Goal: Task Accomplishment & Management: Use online tool/utility

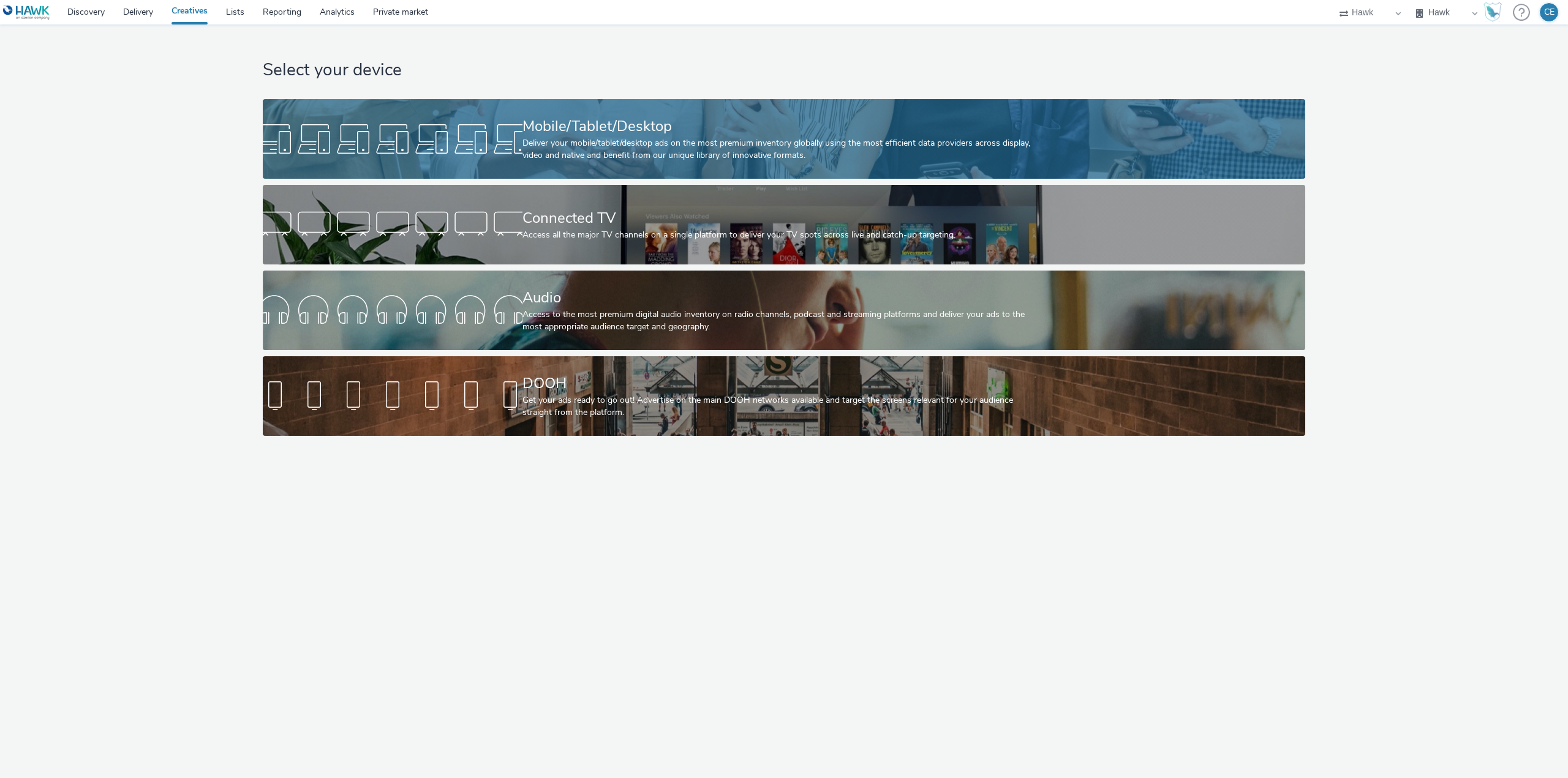
click at [647, 123] on div "Mobile/Tablet/Desktop" at bounding box center [782, 126] width 519 height 22
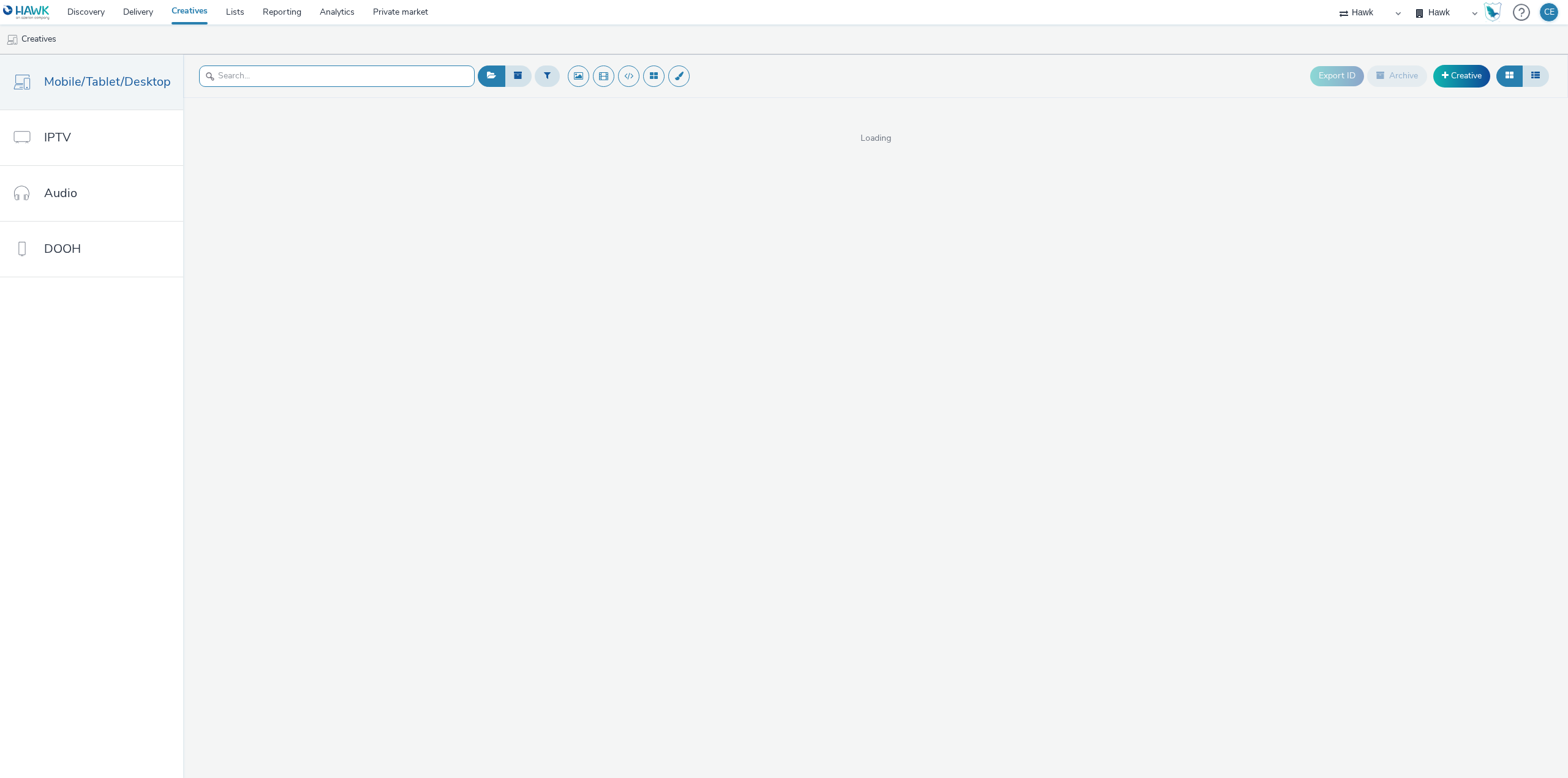
click at [411, 70] on input "text" at bounding box center [337, 76] width 276 height 22
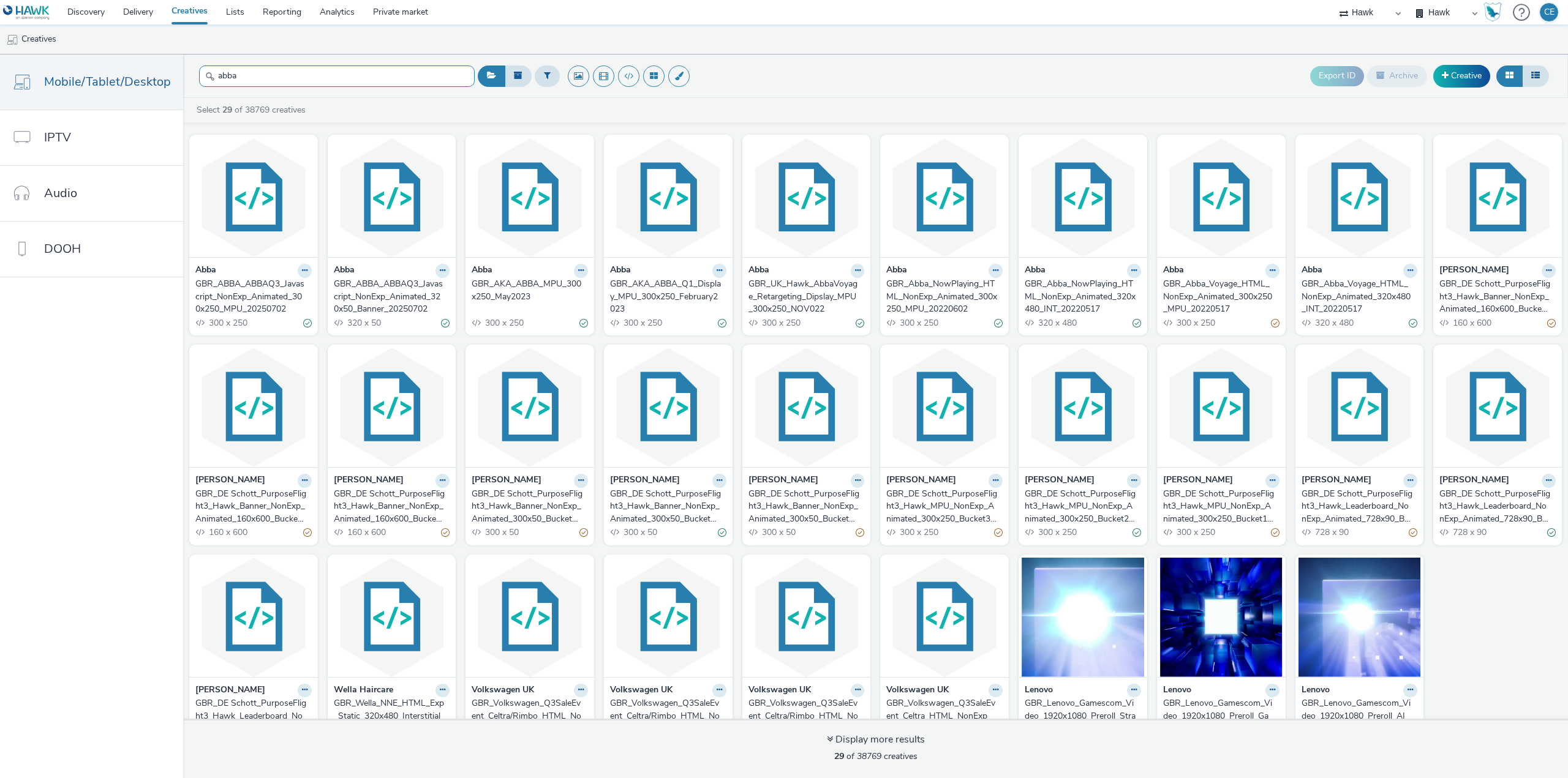
type input "abba"
click at [305, 306] on link "GBR_ABBA_ABBAQ3_Javascript_NonExp_Animated_300x250_MPU_20250702" at bounding box center [253, 296] width 116 height 37
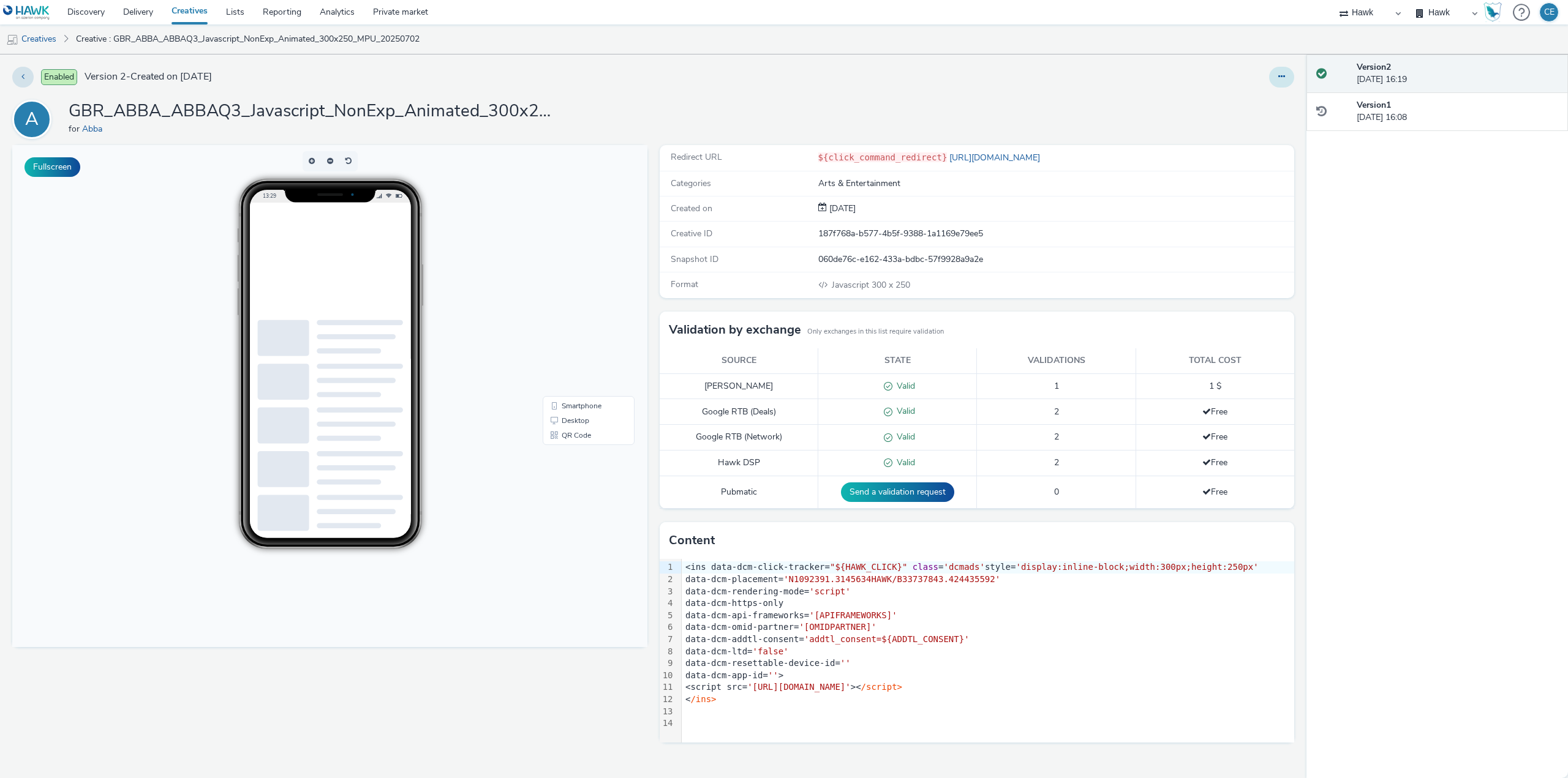
click at [1283, 84] on button at bounding box center [1281, 77] width 25 height 21
click at [1271, 133] on link "Duplicate" at bounding box center [1248, 126] width 92 height 25
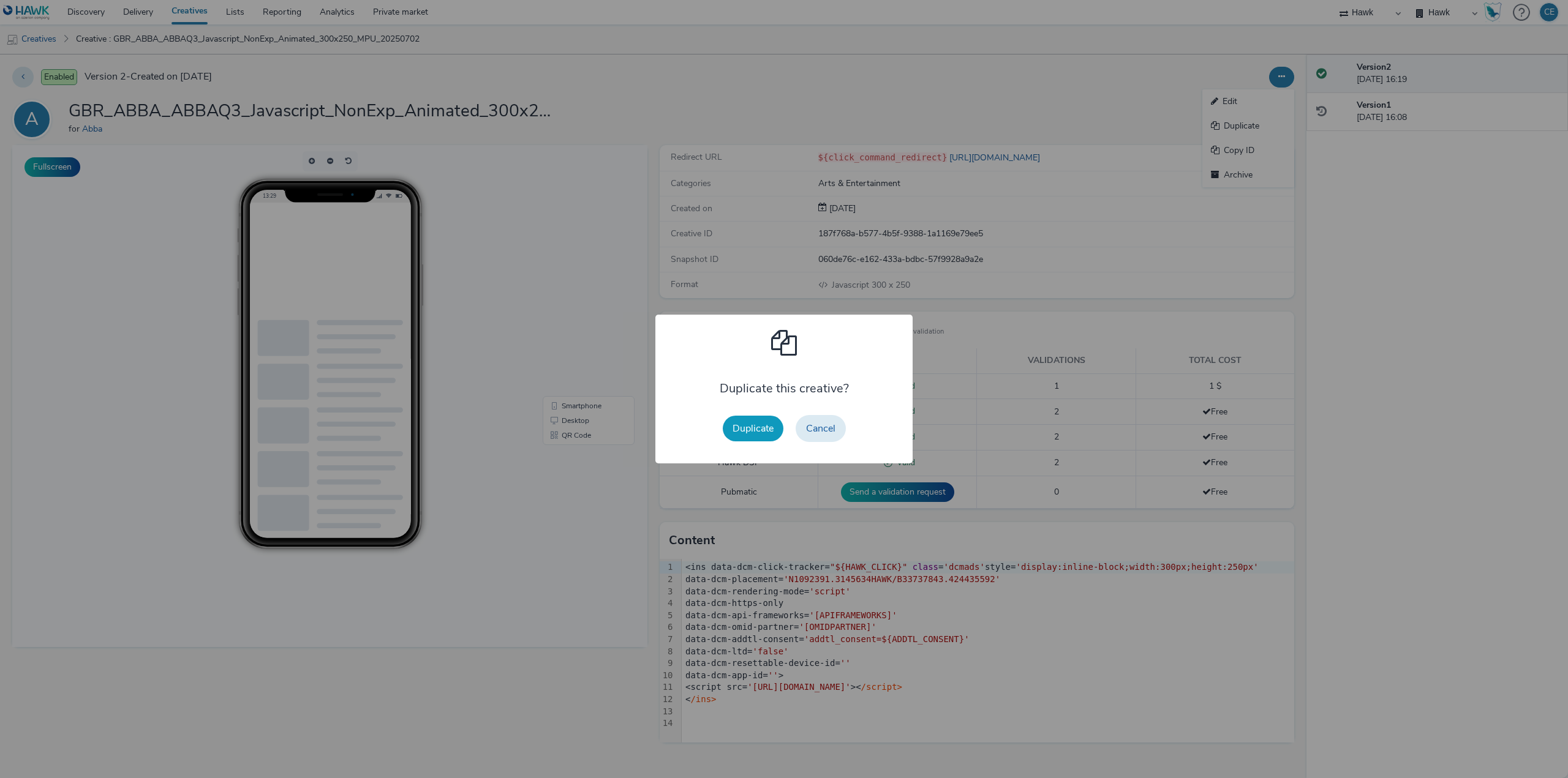
click at [750, 429] on button "Duplicate" at bounding box center [753, 429] width 61 height 26
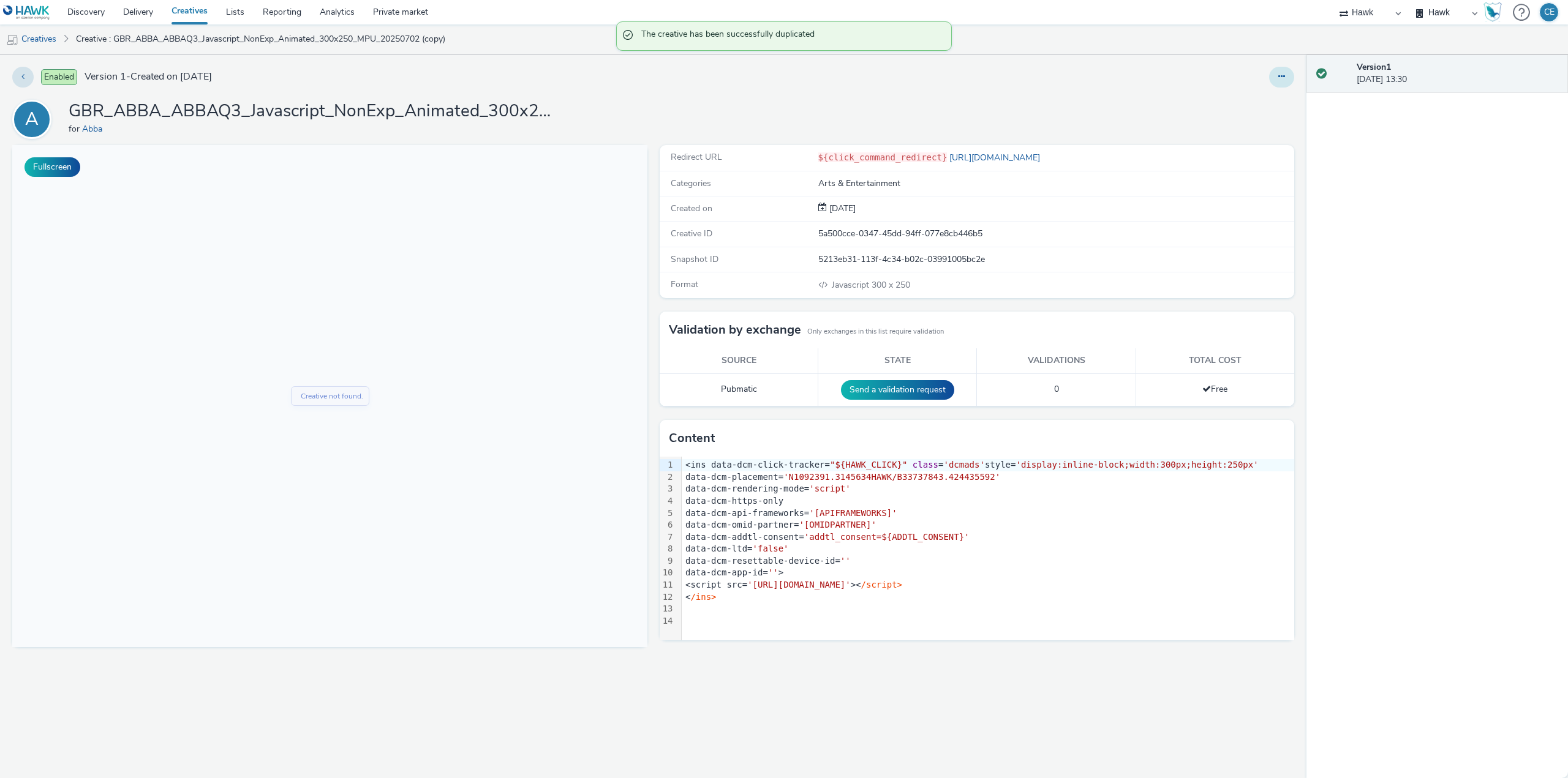
click at [1282, 83] on button at bounding box center [1281, 77] width 25 height 21
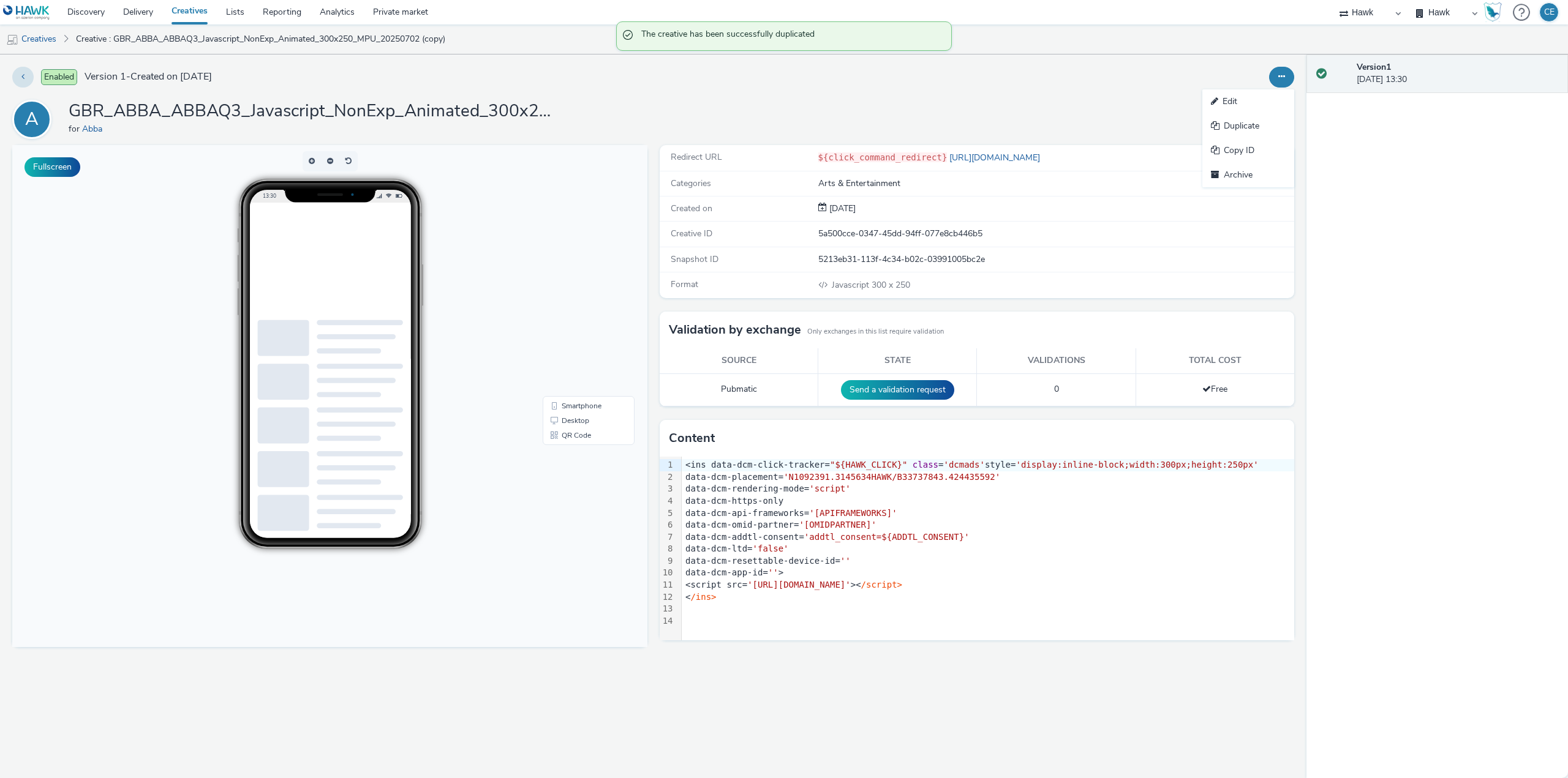
click at [1249, 109] on link "Edit" at bounding box center [1248, 102] width 92 height 25
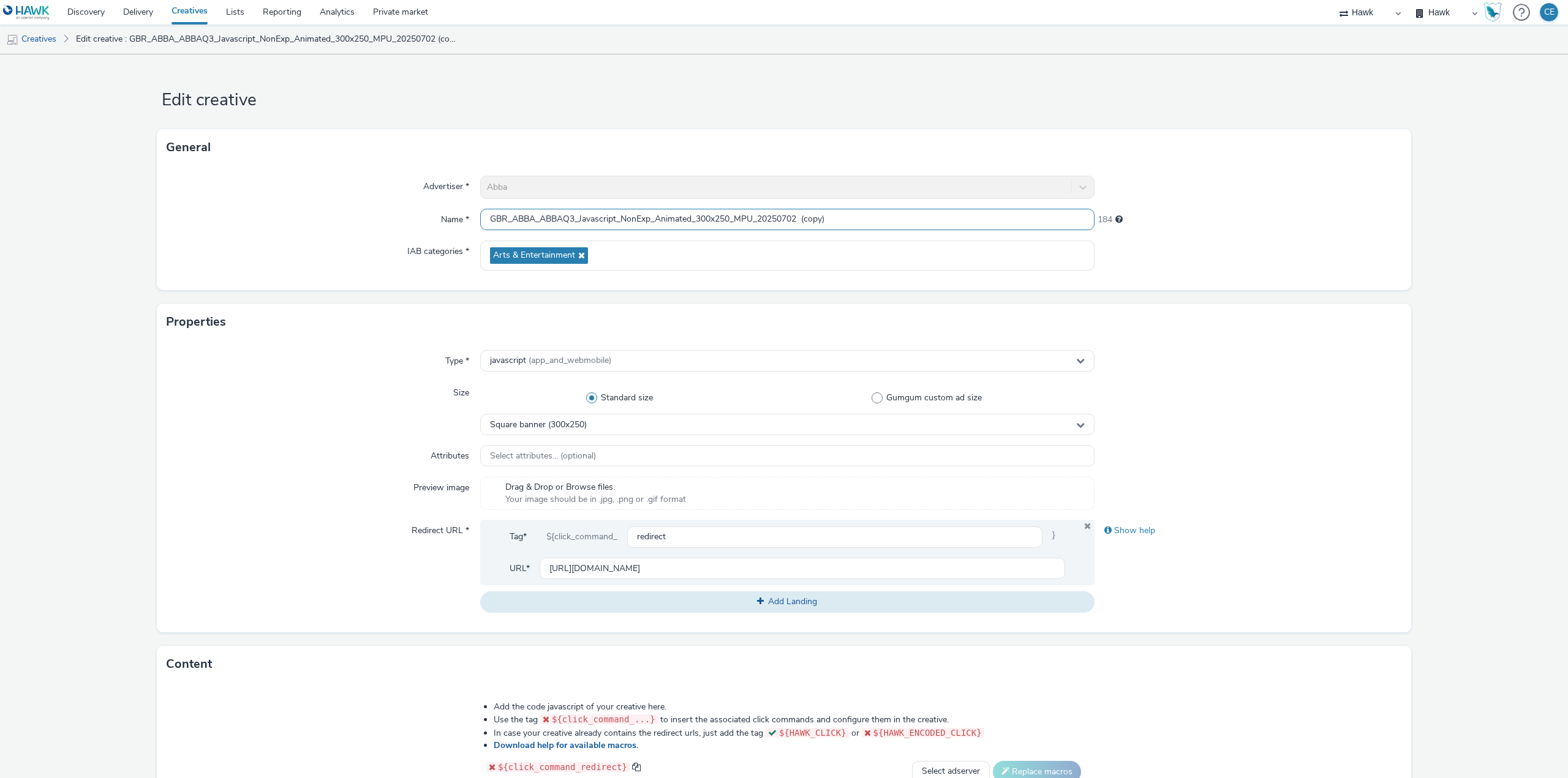
drag, startPoint x: 573, startPoint y: 212, endPoint x: 539, endPoint y: 203, distance: 35.2
click at [539, 203] on div "Advertiser * Abba Name * GBR_ABBA_ABBAQ3_Javascript_NonExp_Animated_300x250_MPU…" at bounding box center [784, 228] width 1255 height 124
paste input "SEUni"
drag, startPoint x: 773, startPoint y: 219, endPoint x: 799, endPoint y: 225, distance: 26.7
click at [799, 225] on input "GBR_ABBA_SEUni_Javascript_NonExp_Animated_300x250_MPU_20250702 (copy)" at bounding box center [787, 219] width 615 height 22
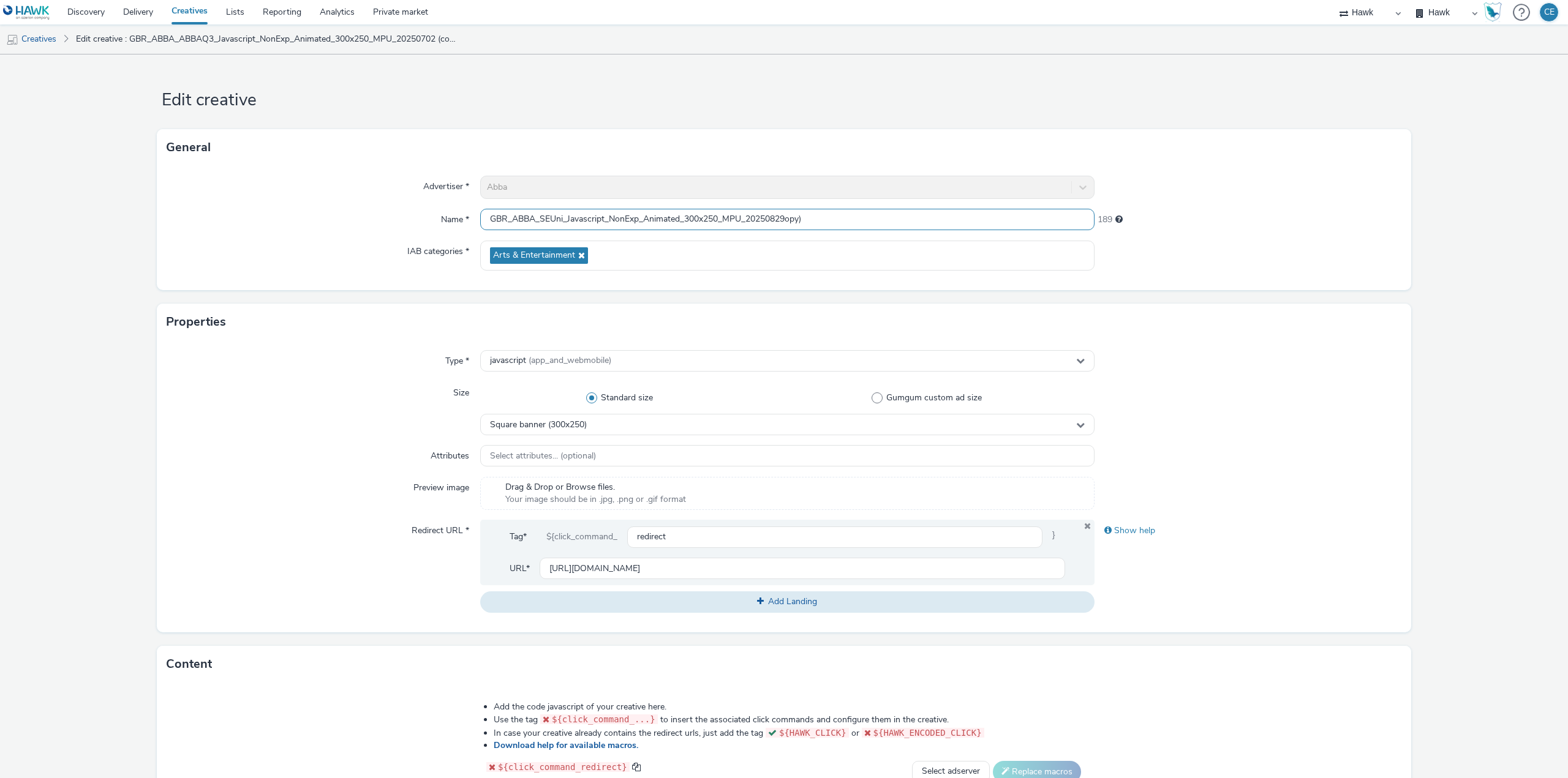
drag, startPoint x: 791, startPoint y: 223, endPoint x: 817, endPoint y: 219, distance: 26.3
click at [817, 219] on input "GBR_ABBA_SEUni_Javascript_NonExp_Animated_300x250_MPU_20250829opy)" at bounding box center [787, 219] width 615 height 22
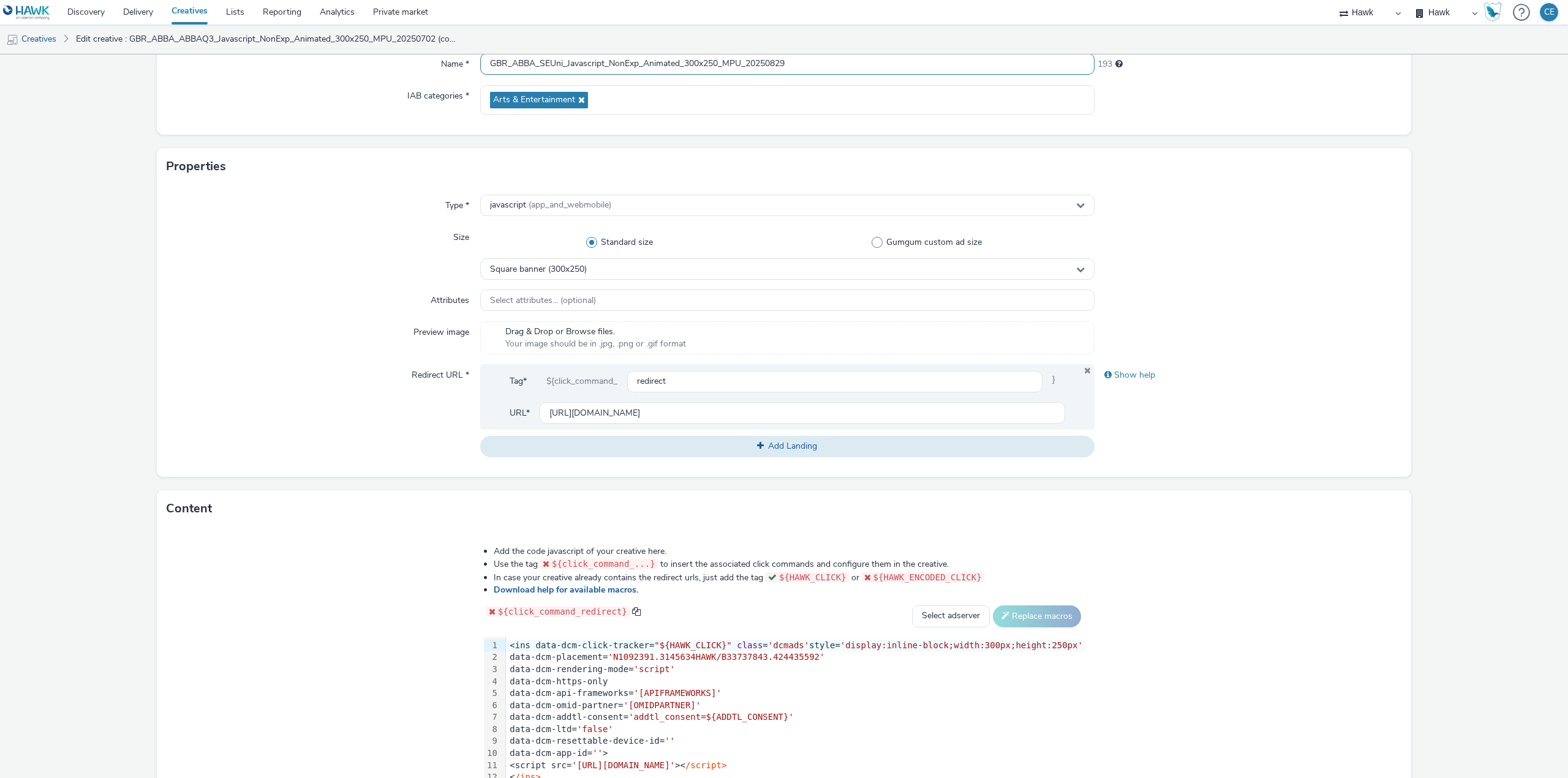
scroll to position [183, 0]
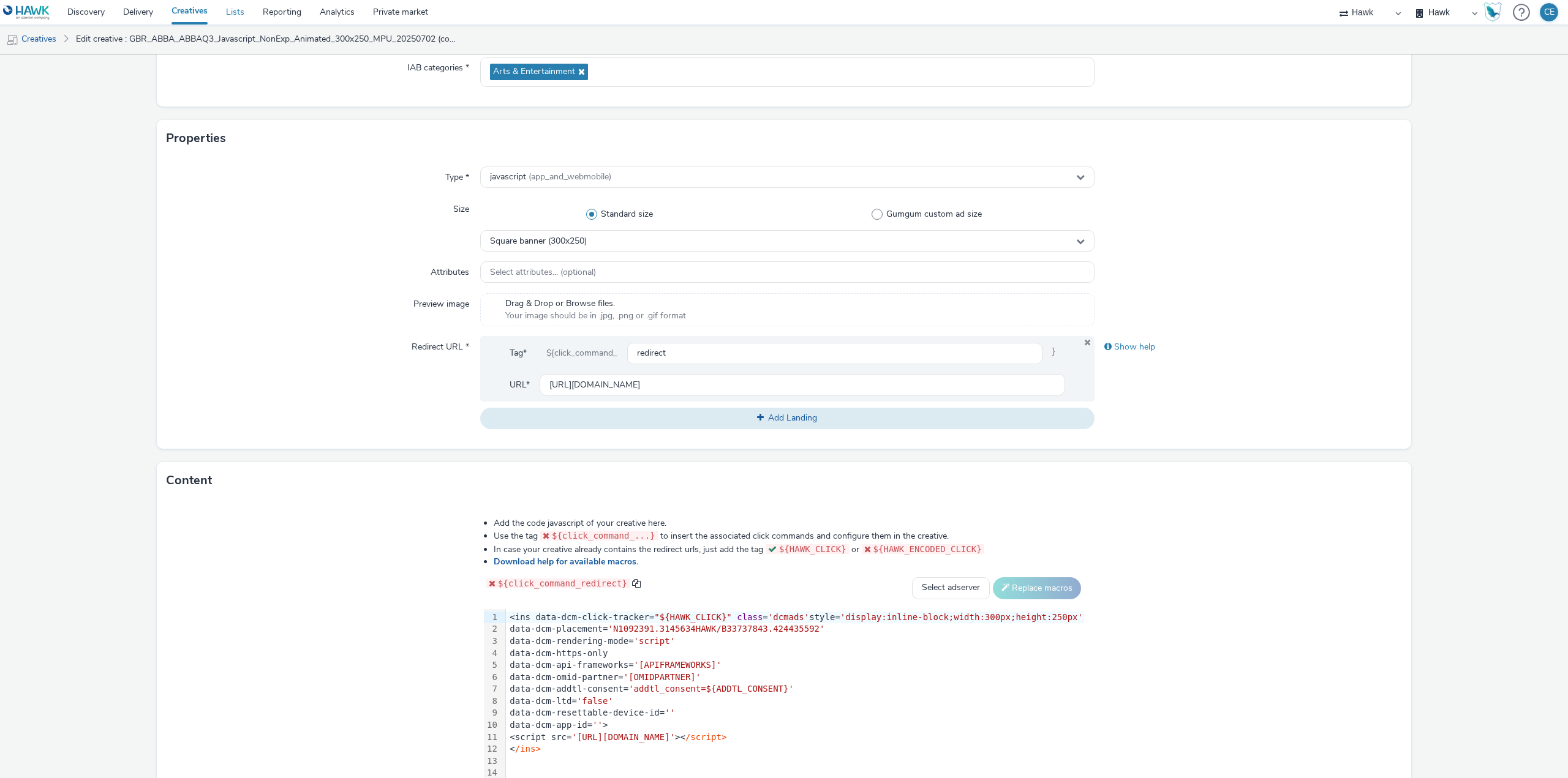
type input "GBR_ABBA_SEUni_Javascript_NonExp_Animated_300x250_MPU_20250829"
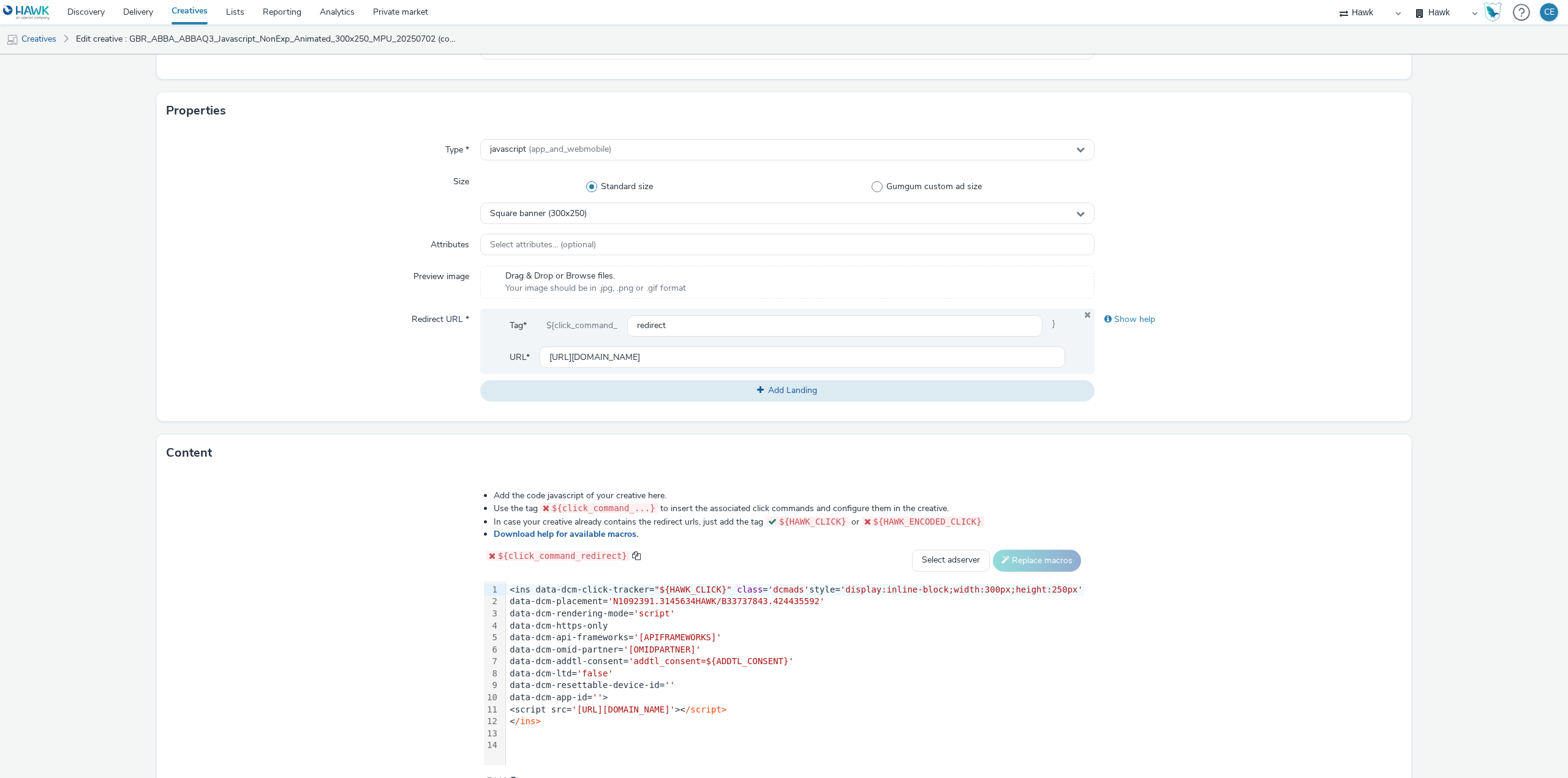
scroll to position [280, 0]
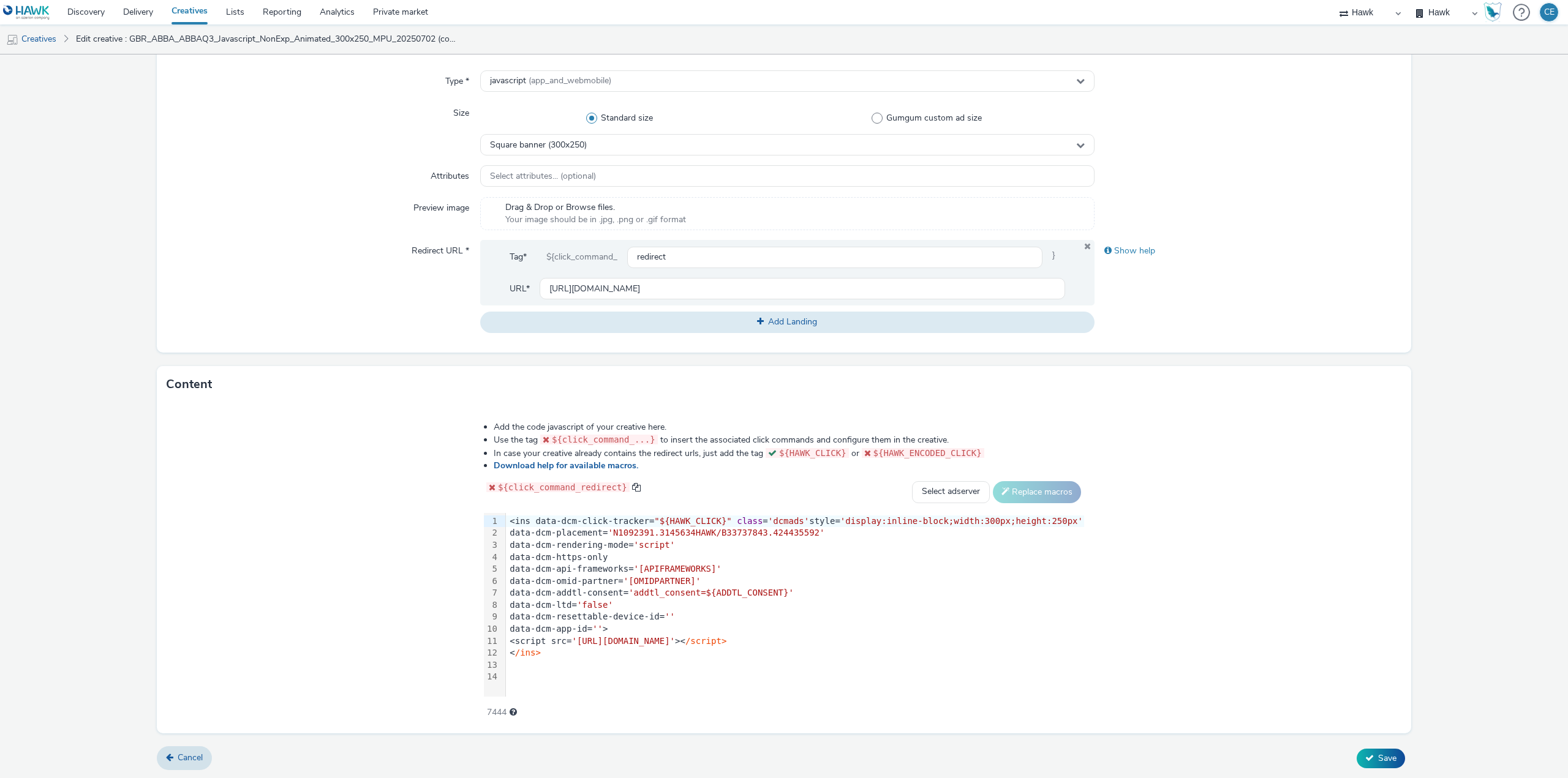
drag, startPoint x: 522, startPoint y: 523, endPoint x: 533, endPoint y: 527, distance: 11.7
click at [533, 527] on div "99 1 2 3 4 5 6 7 8 9 10 11 12 13 14 › <ins data-dcm-click-tracker= "${HAWK_CLIC…" at bounding box center [784, 604] width 601 height 183
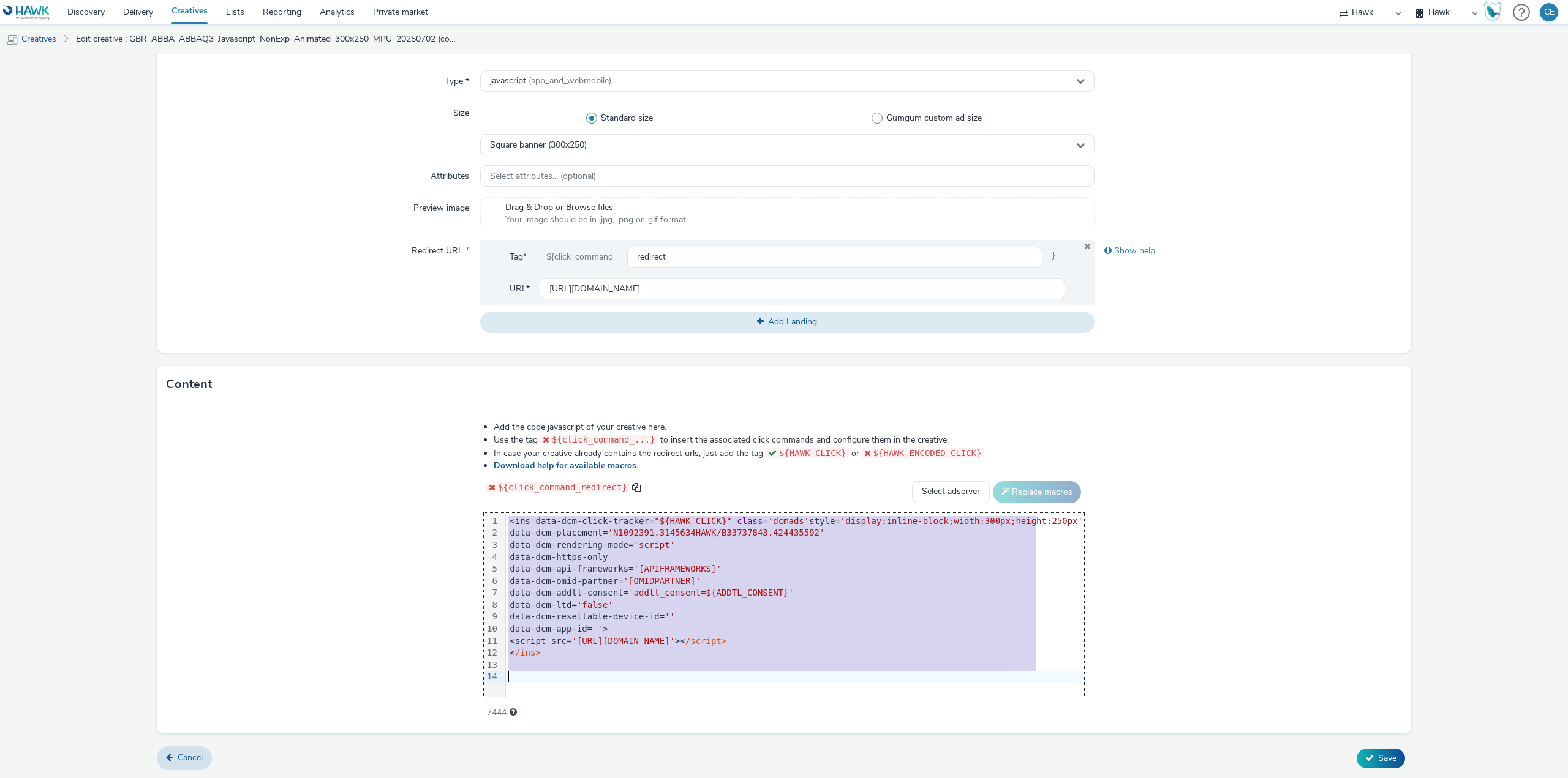
drag, startPoint x: 526, startPoint y: 524, endPoint x: 748, endPoint y: 807, distance: 359.7
click at [748, 777] on html "Discovery Delivery Creatives Lists Reporting Analytics Private market Hawk Hawk…" at bounding box center [784, 389] width 1568 height 778
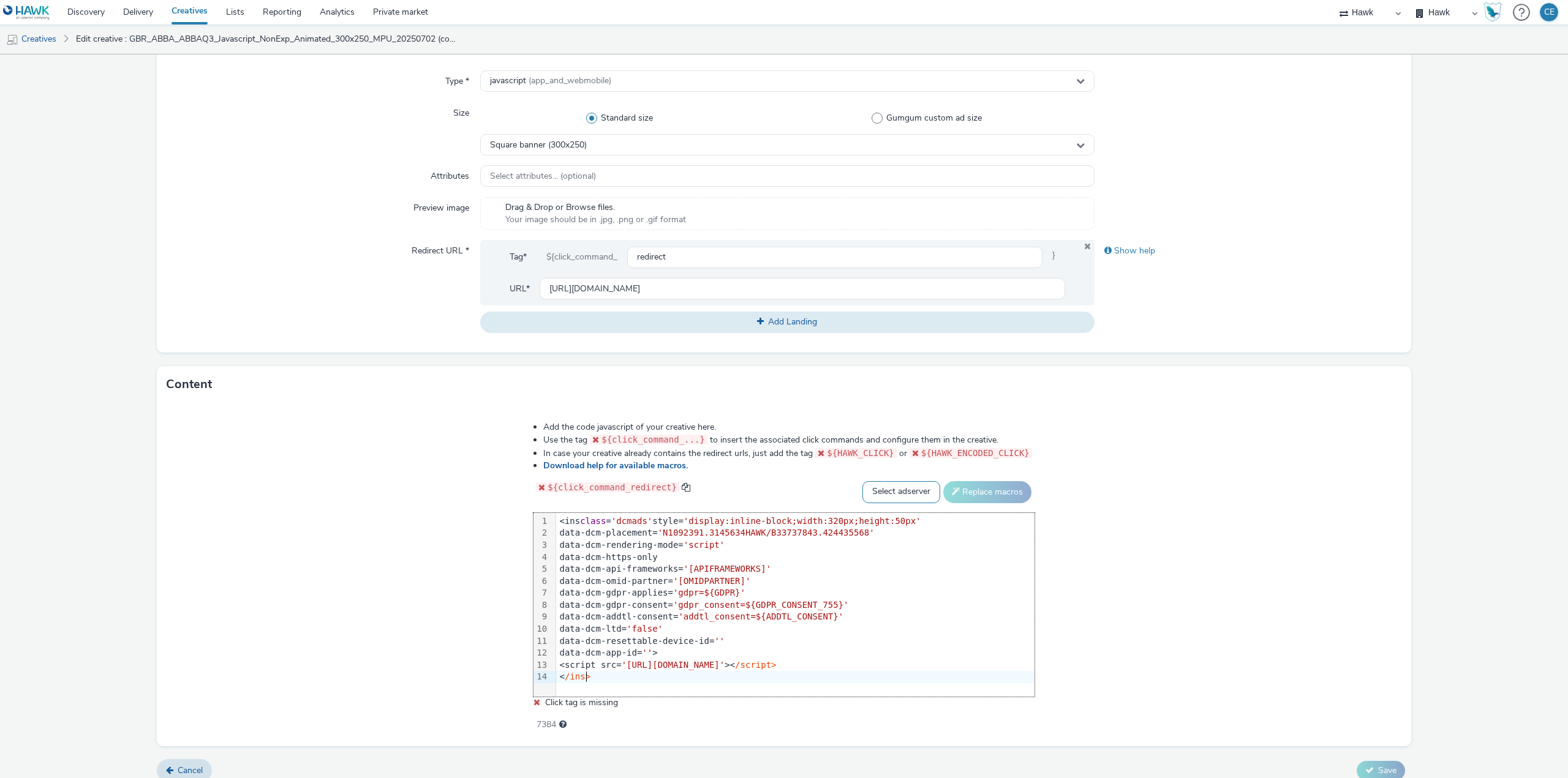
click at [918, 487] on select "Select adserver Sizmek DCM Adform Sting" at bounding box center [901, 492] width 78 height 22
select select "dcm"
click at [862, 481] on select "Select adserver Sizmek DCM Adform Sting" at bounding box center [901, 492] width 78 height 22
click at [989, 500] on button "Replace macros" at bounding box center [987, 492] width 88 height 22
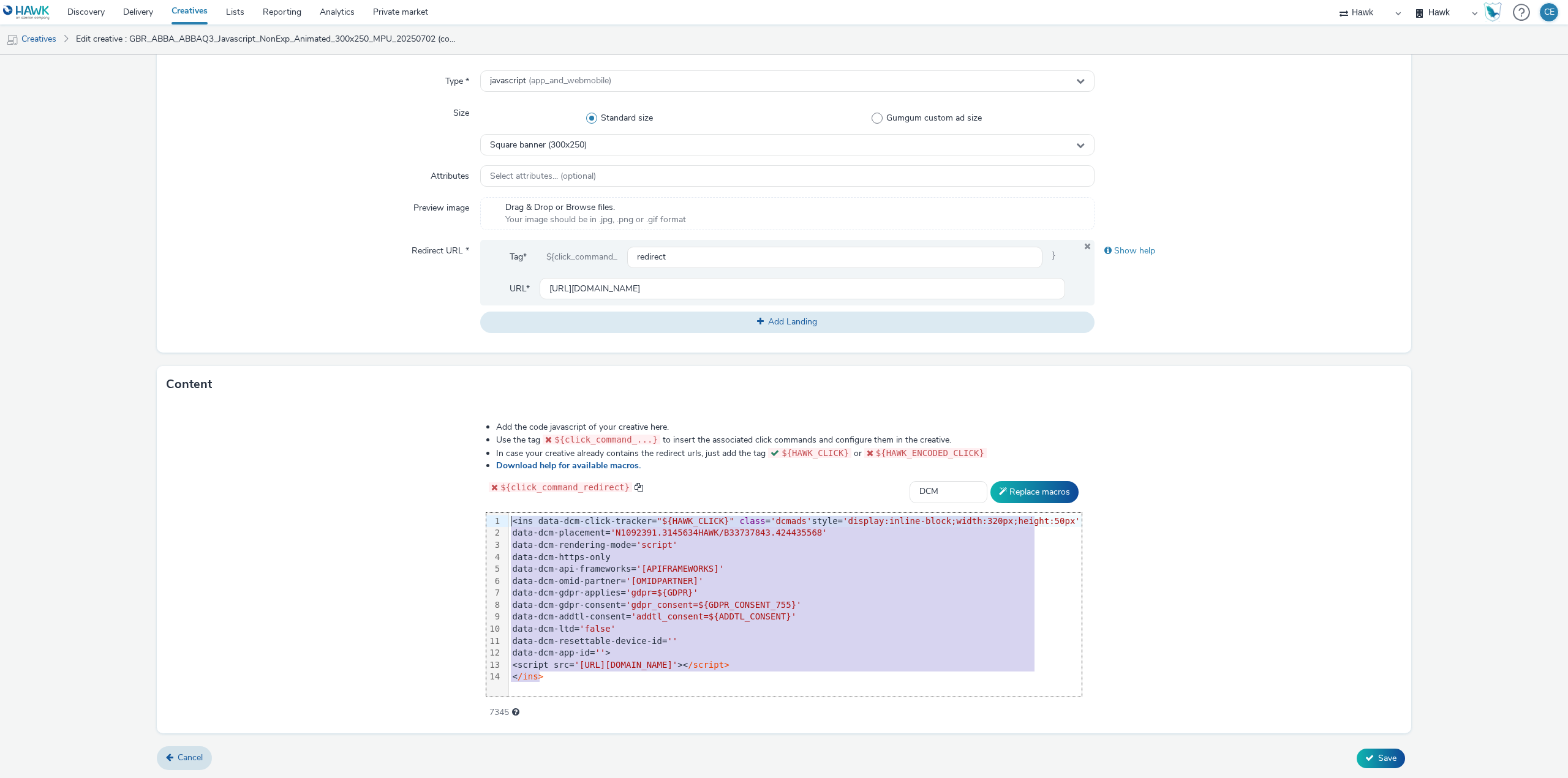
drag, startPoint x: 564, startPoint y: 678, endPoint x: 506, endPoint y: 511, distance: 176.8
click at [503, 506] on div "Add the code javascript of your creative here. Use the tag ${click_command_...}…" at bounding box center [784, 563] width 684 height 301
copy div "<ins data-dcm-click-tracker= "${HAWK_CLICK}" class = 'dcmads' style= 'display:i…"
click at [1490, 453] on form "Edit creative General Advertiser * Abba Name * GBR_ABBA_SEUni_Javascript_NonExp…" at bounding box center [784, 277] width 1568 height 1005
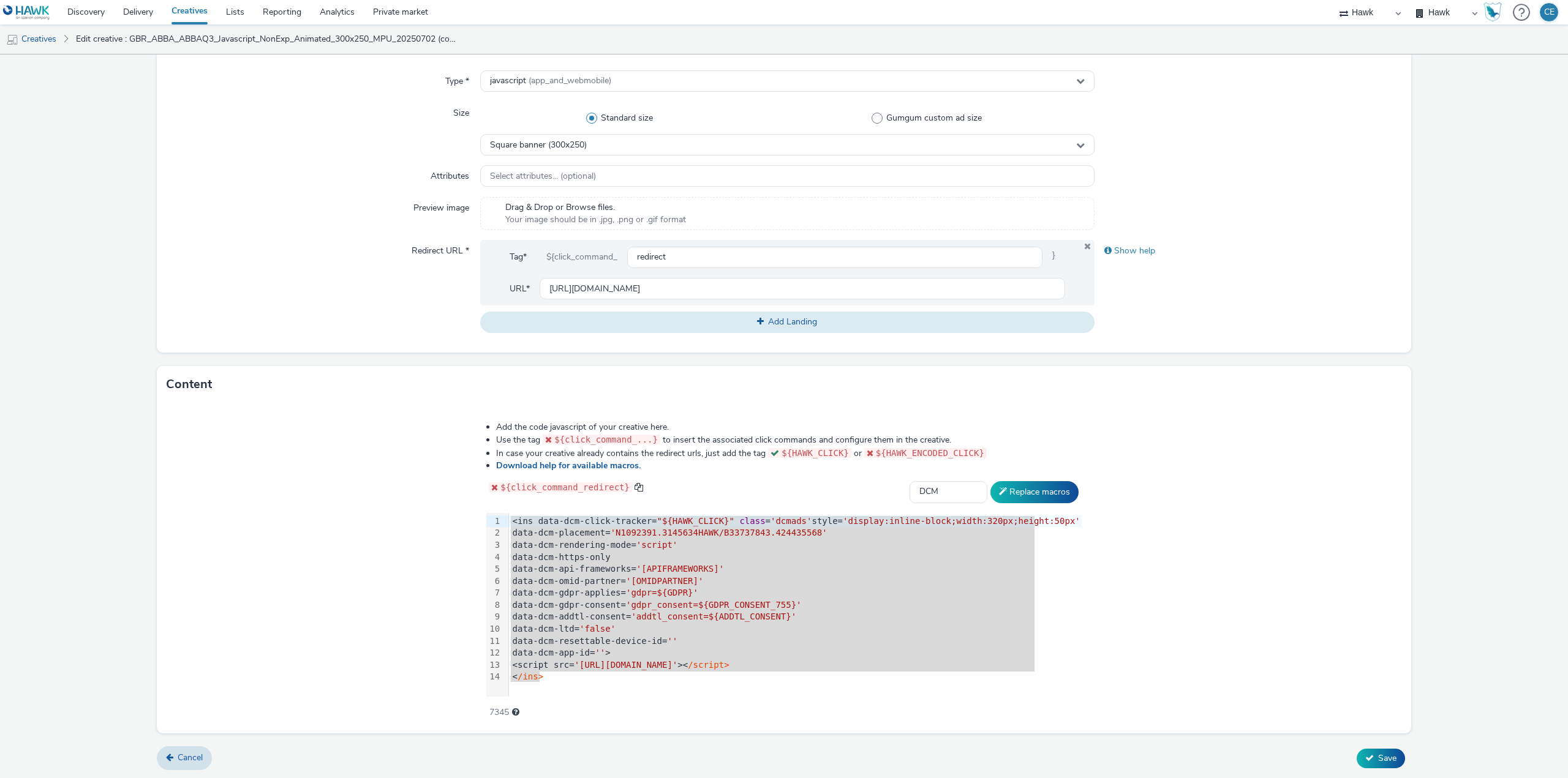
click at [649, 651] on div "data-dcm-app-id= '' >" at bounding box center [795, 653] width 573 height 12
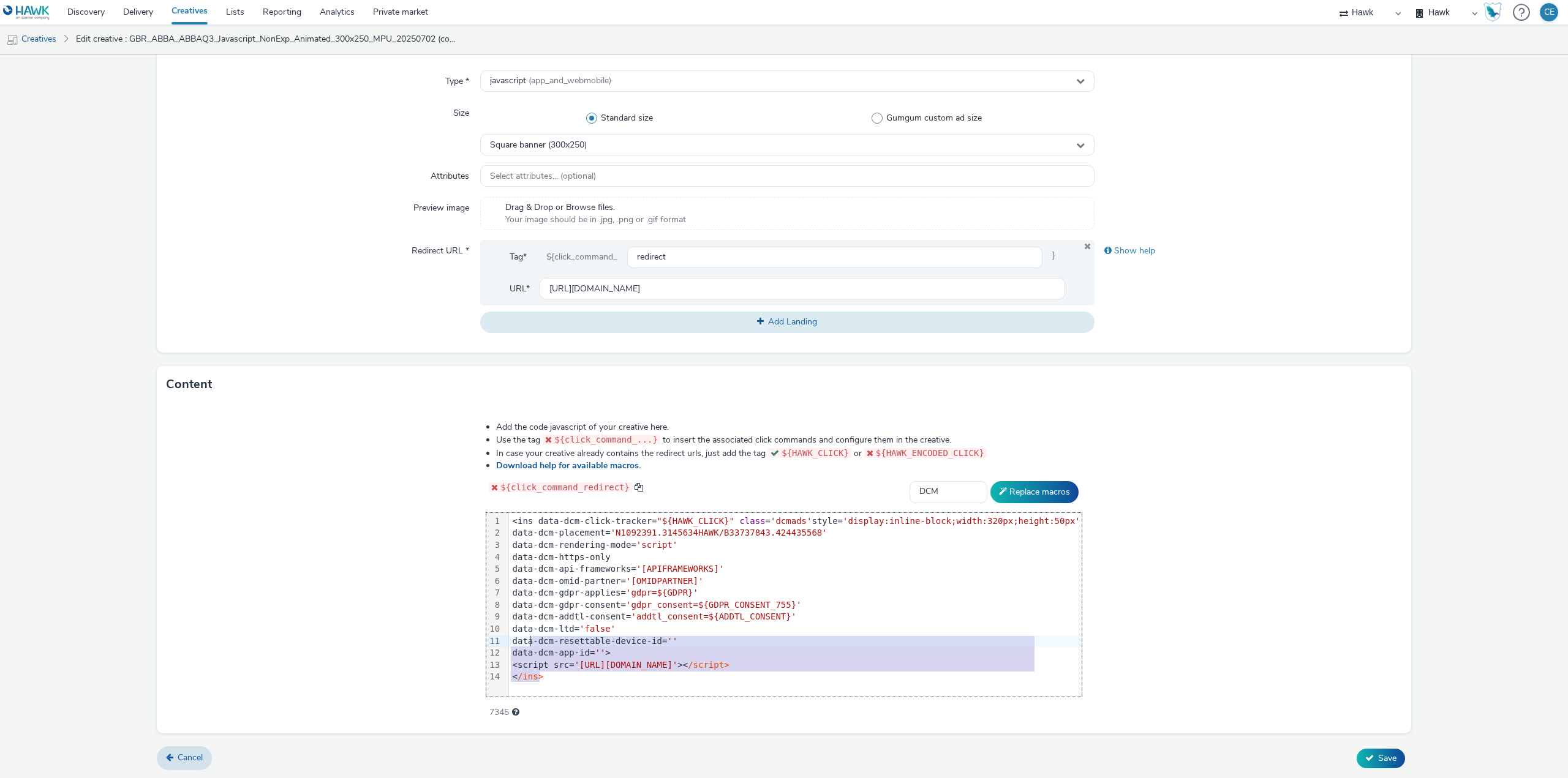
drag, startPoint x: 570, startPoint y: 672, endPoint x: 465, endPoint y: 454, distance: 242.0
click at [465, 453] on div "Add the code javascript of your creative here. Use the tag ${click_command_...}…" at bounding box center [784, 563] width 684 height 301
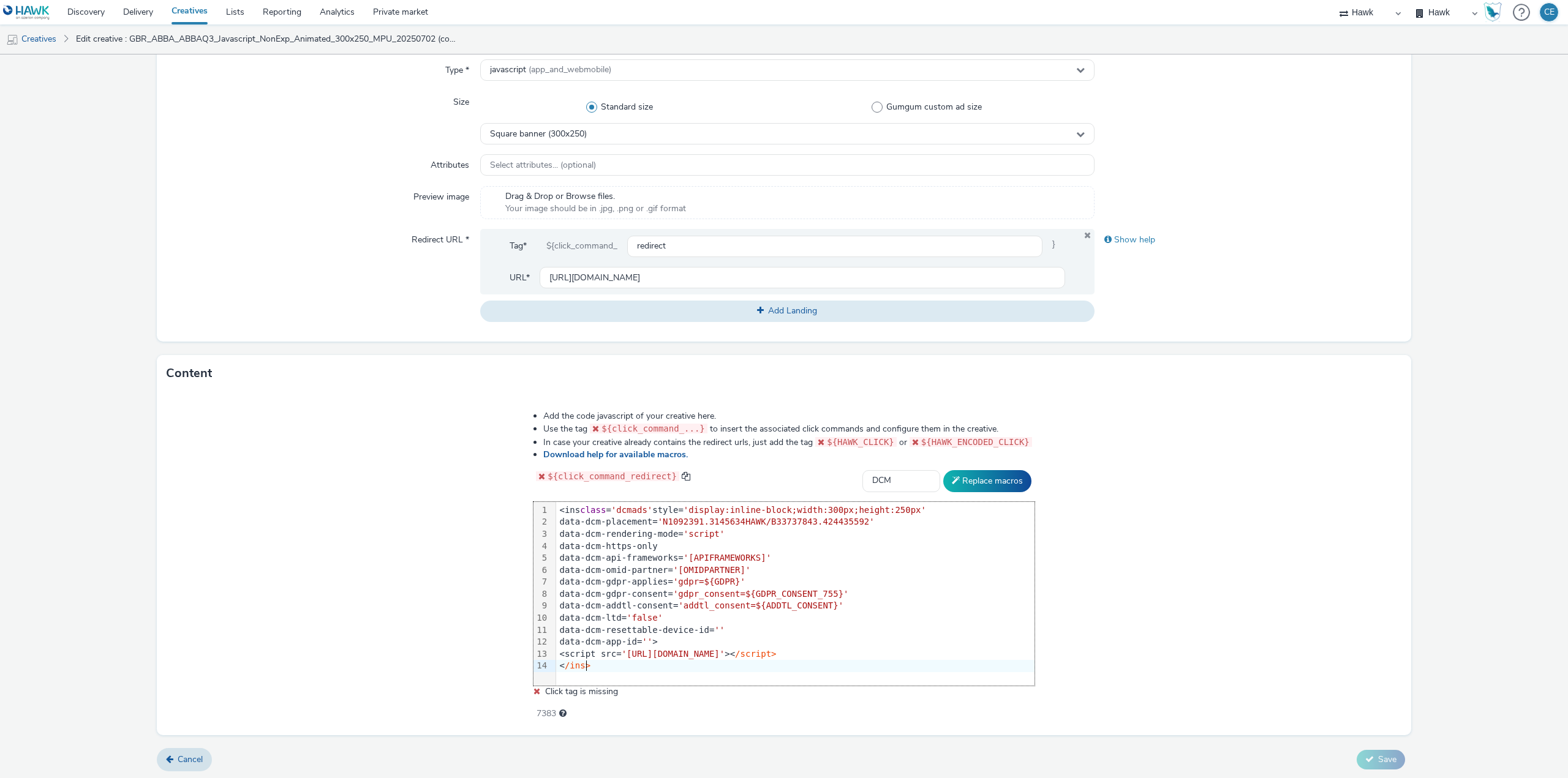
scroll to position [292, 0]
click at [967, 478] on button "Replace macros" at bounding box center [987, 480] width 88 height 22
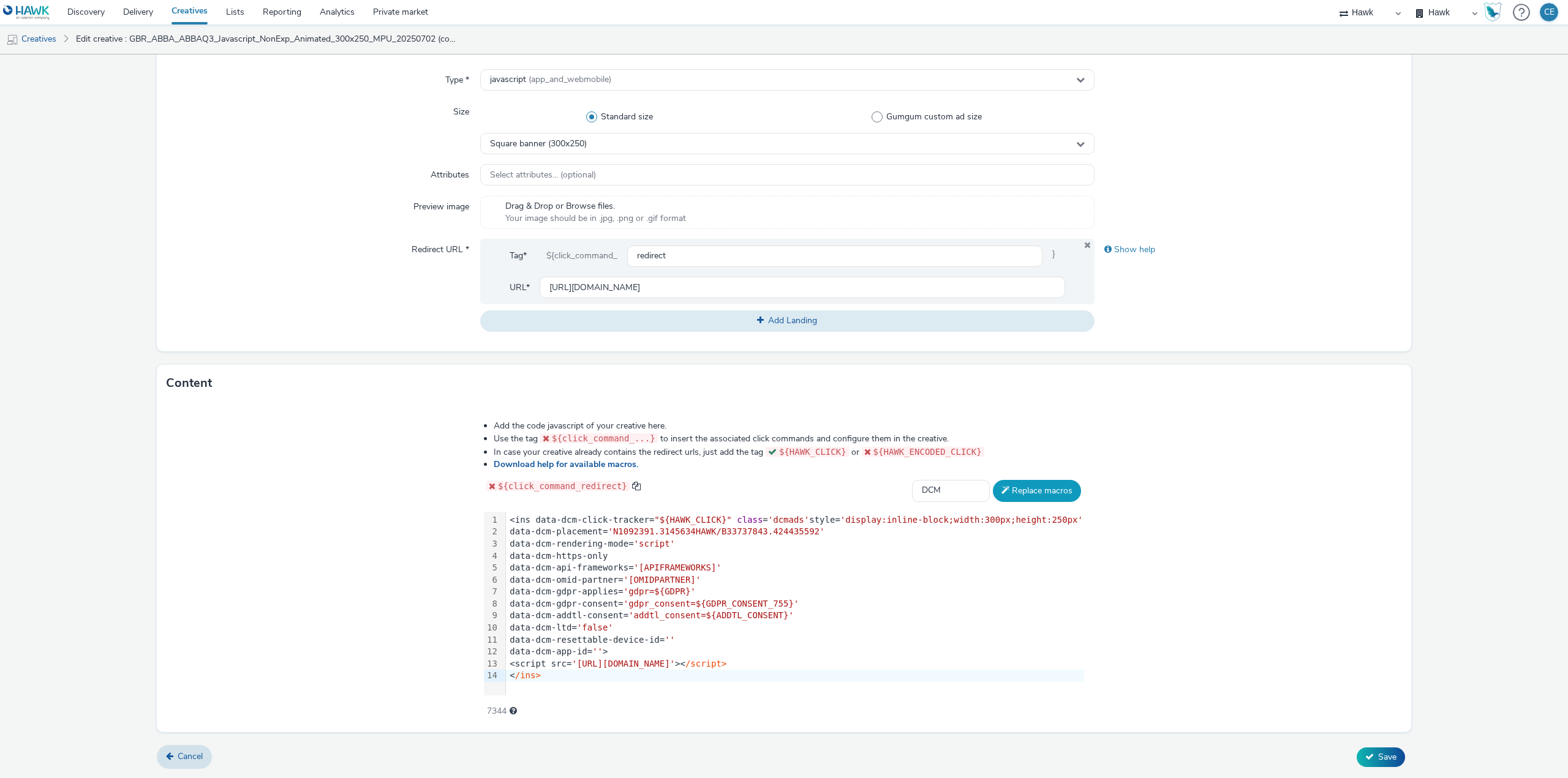
scroll to position [280, 0]
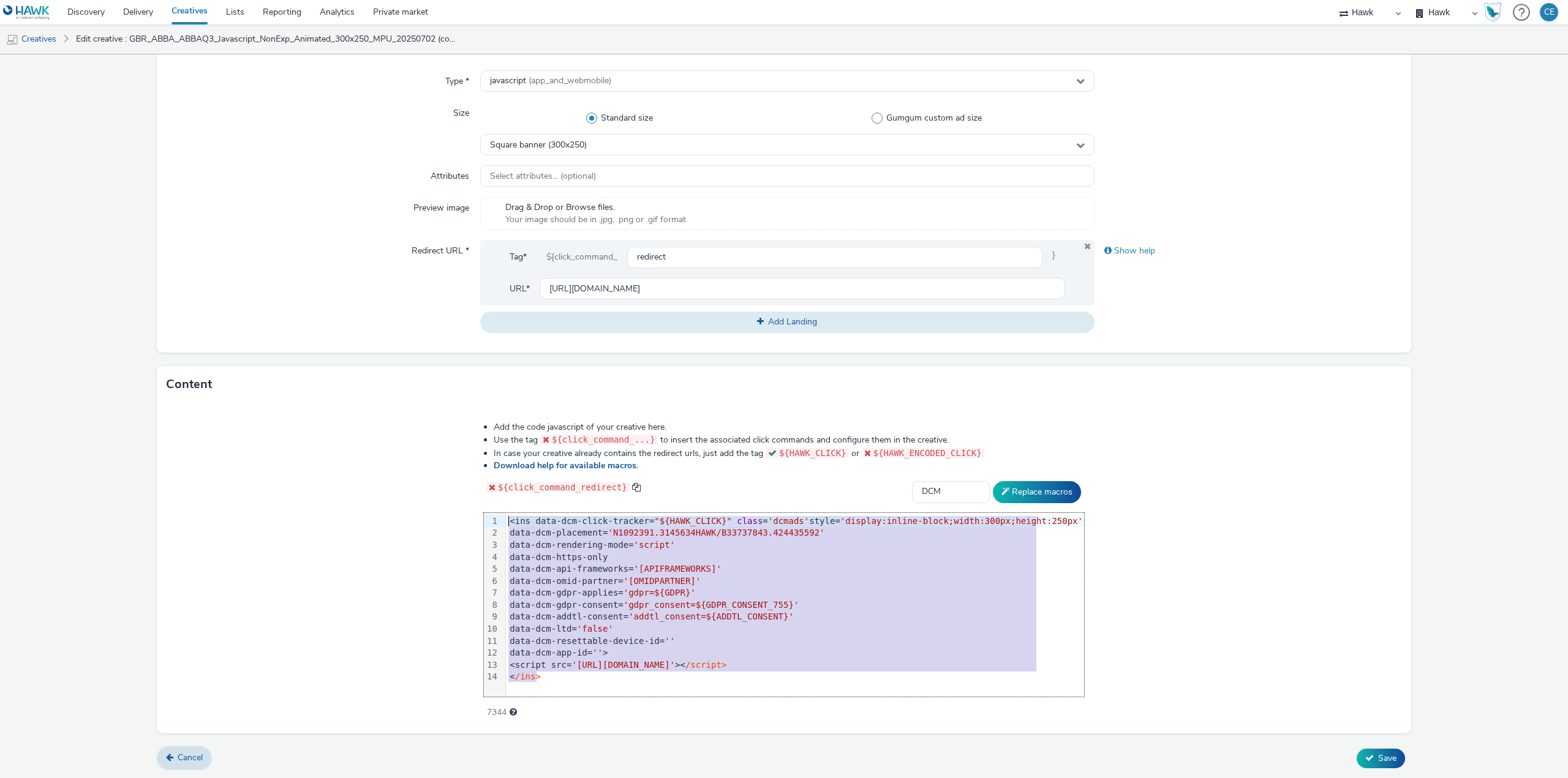
drag, startPoint x: 601, startPoint y: 677, endPoint x: 443, endPoint y: 458, distance: 270.0
click at [443, 458] on div "Add the code javascript of your creative here. Use the tag ${click_command_...}…" at bounding box center [784, 567] width 1255 height 330
copy div "<ins data-dcm-click-tracker= "${HAWK_CLICK}" class = 'dcmads' style= 'display:i…"
click at [1365, 754] on icon at bounding box center [1370, 758] width 9 height 9
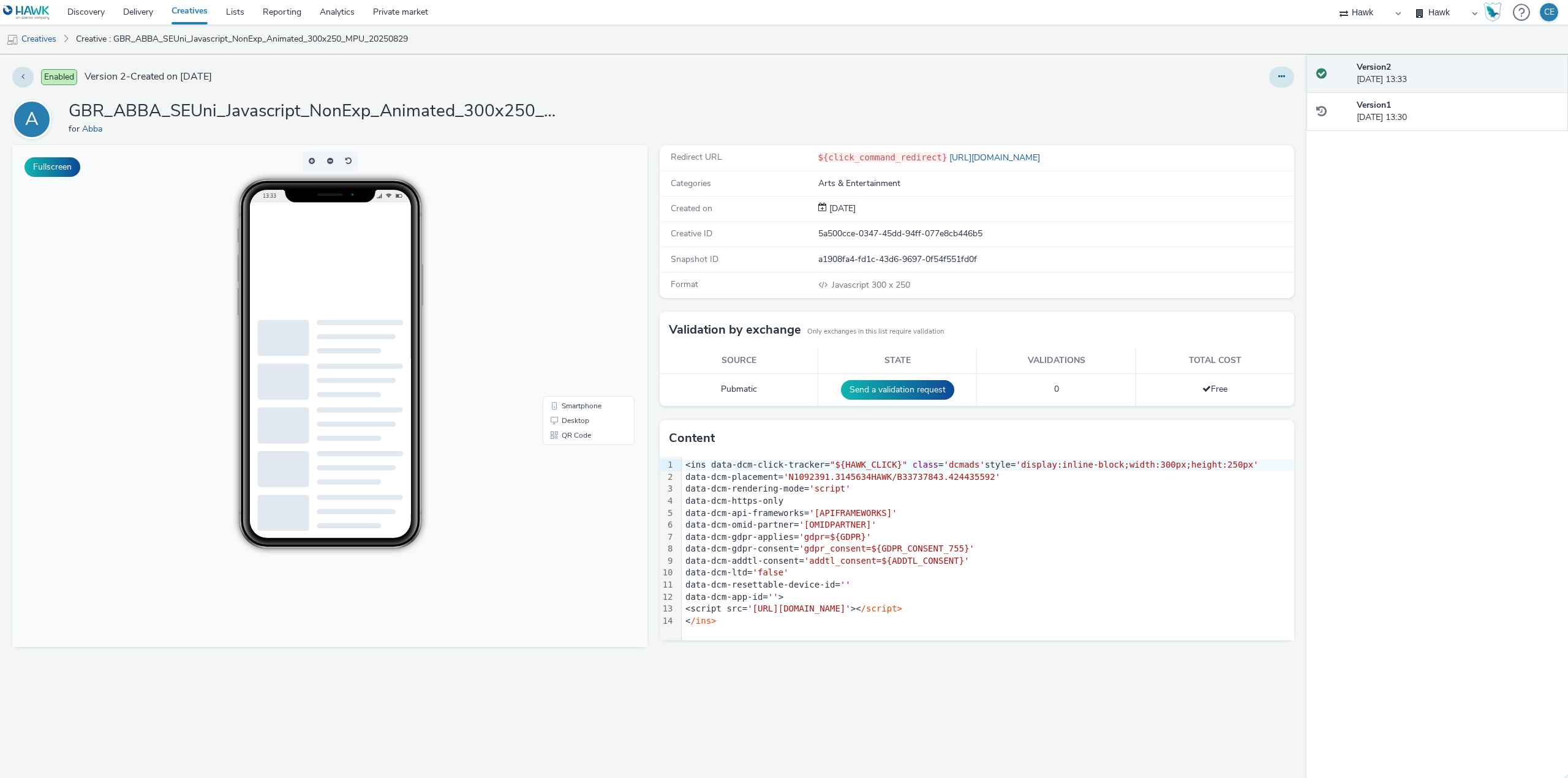
click at [1281, 74] on icon at bounding box center [1281, 77] width 7 height 9
click at [1278, 126] on link "Duplicate" at bounding box center [1248, 126] width 92 height 25
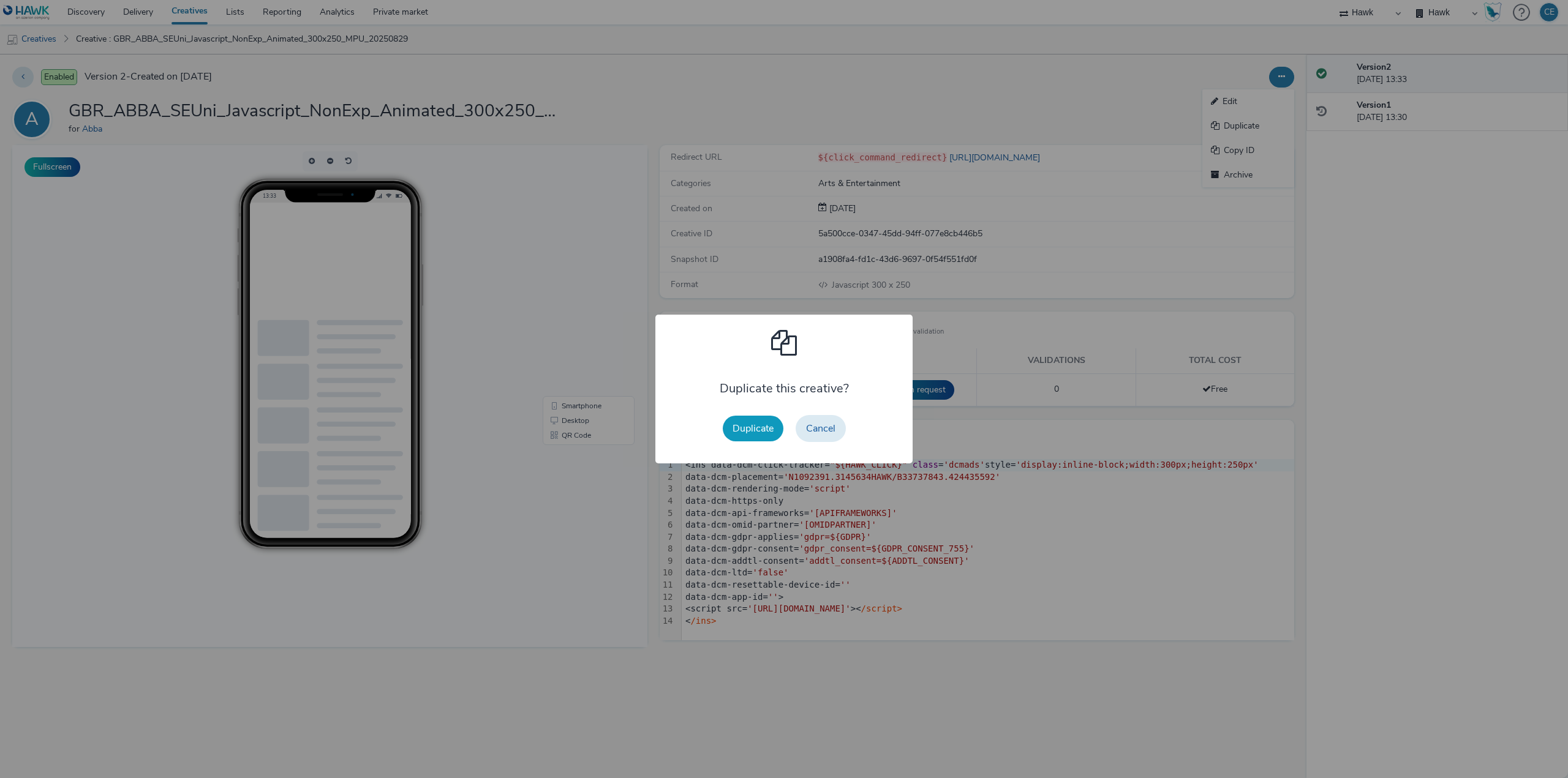
click at [764, 417] on button "Duplicate" at bounding box center [753, 429] width 61 height 26
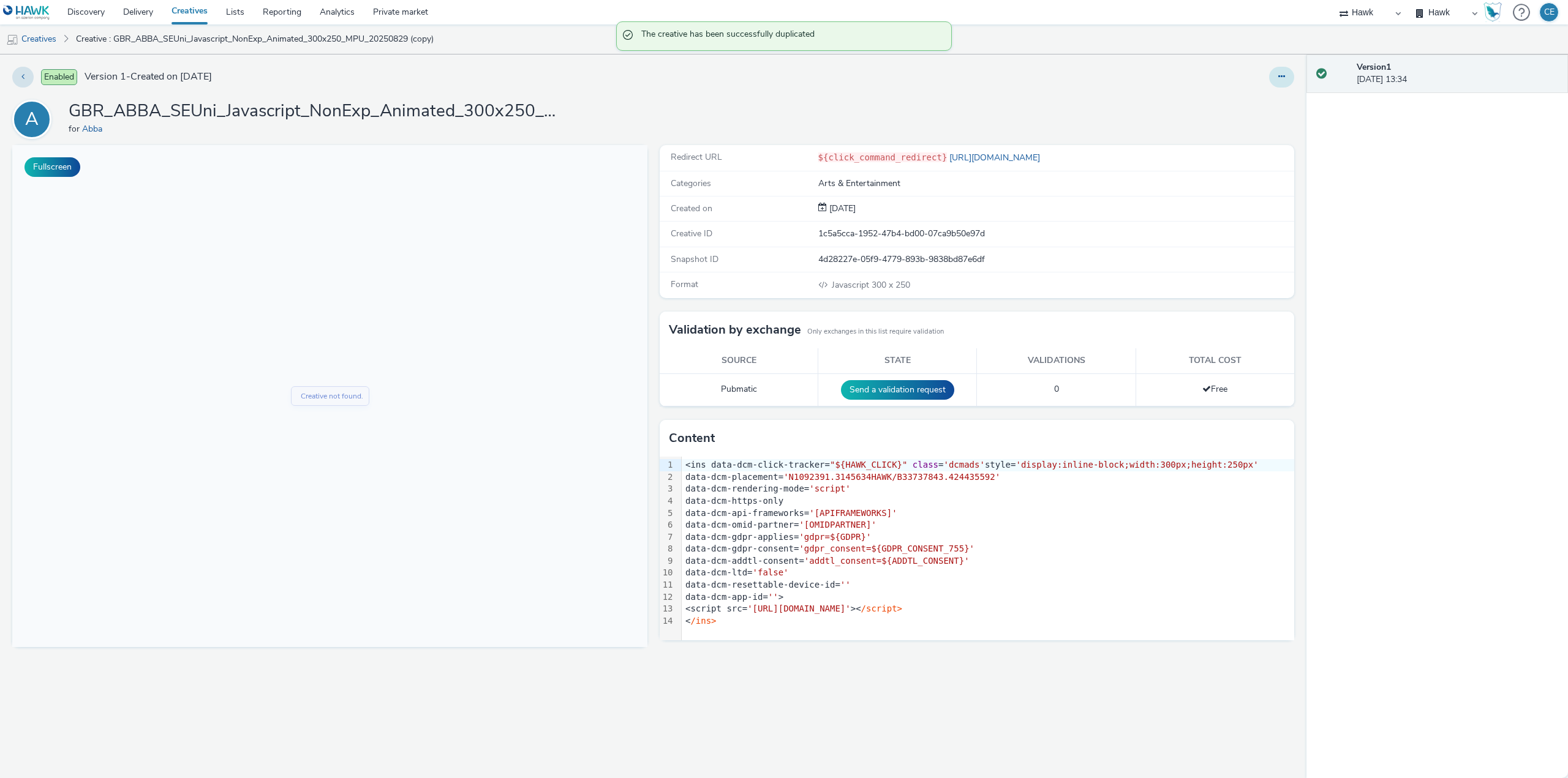
click at [1277, 78] on button at bounding box center [1281, 77] width 25 height 21
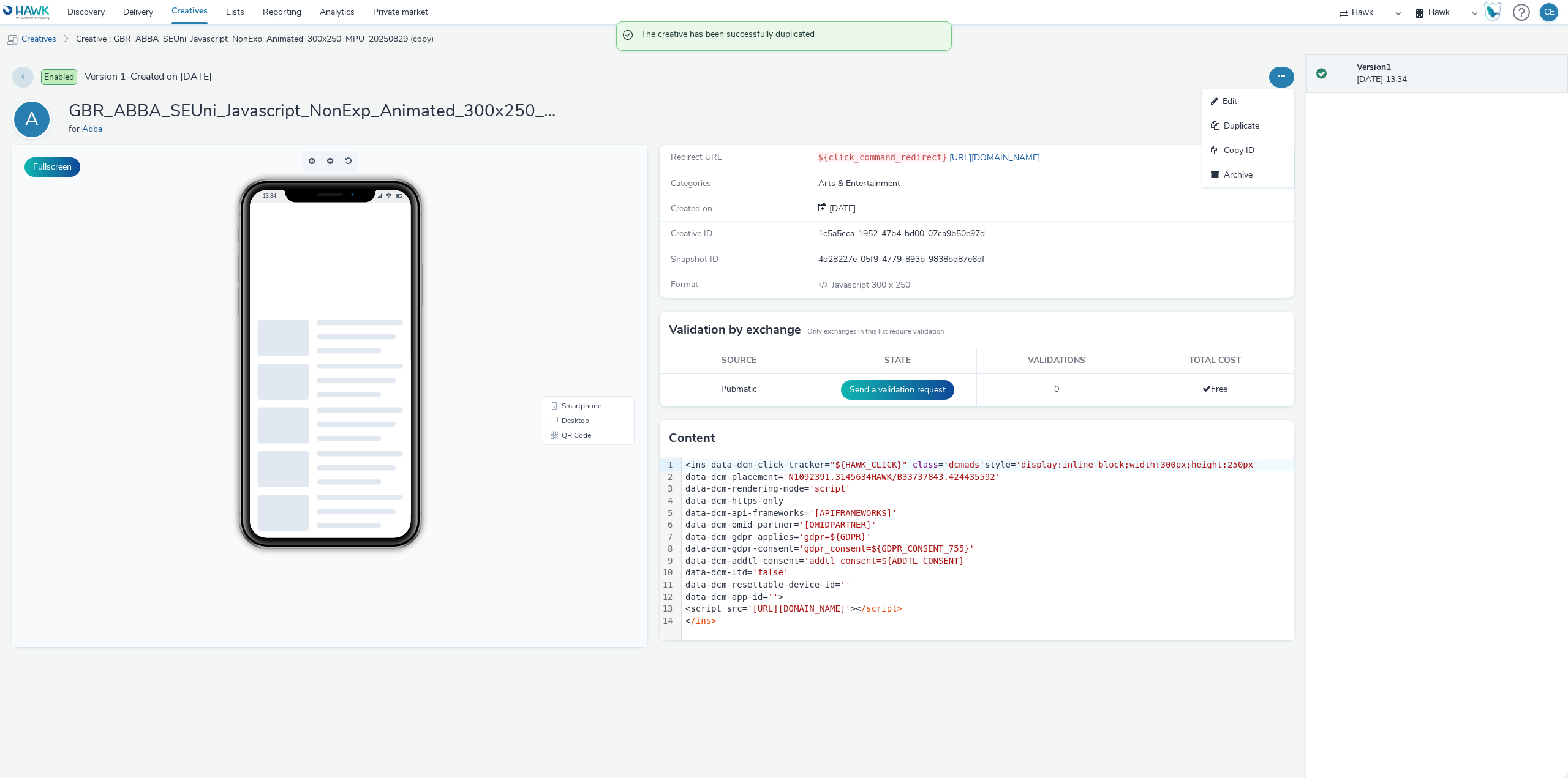
click at [1262, 99] on link "Edit" at bounding box center [1248, 102] width 92 height 25
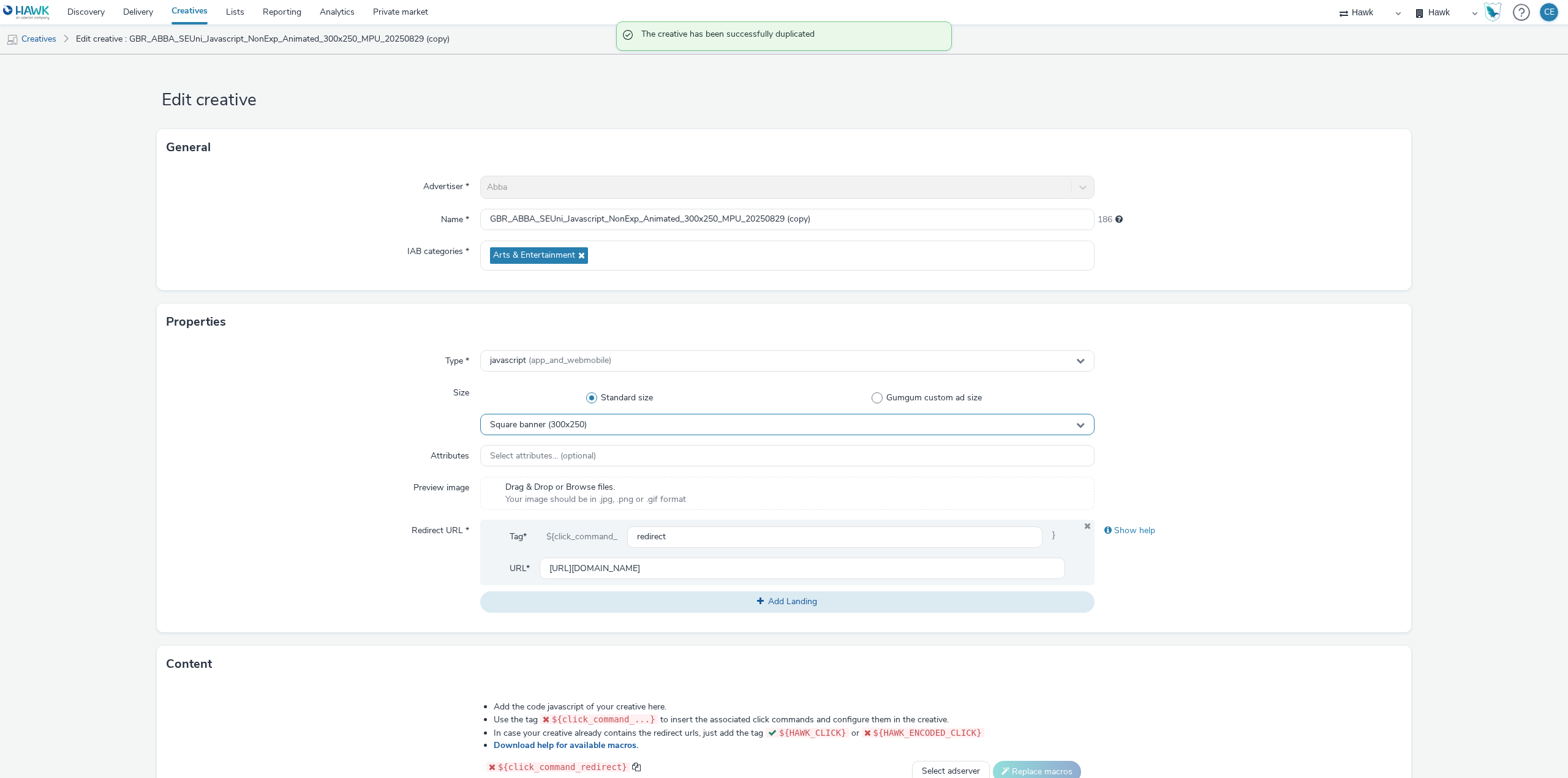
click at [614, 424] on div "Square banner (300x250)" at bounding box center [787, 424] width 615 height 22
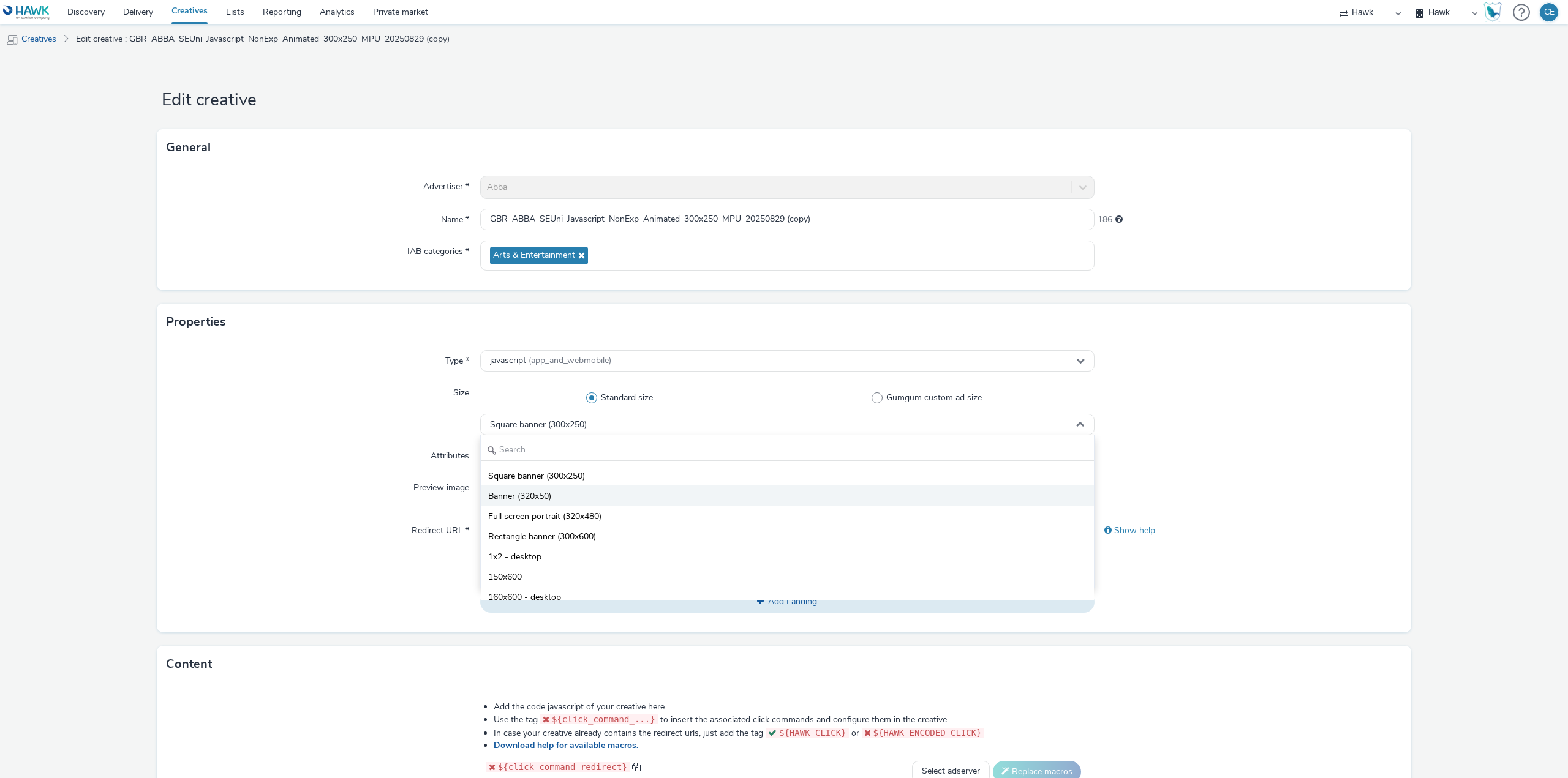
click at [621, 490] on li "Banner (320x50)" at bounding box center [787, 495] width 613 height 20
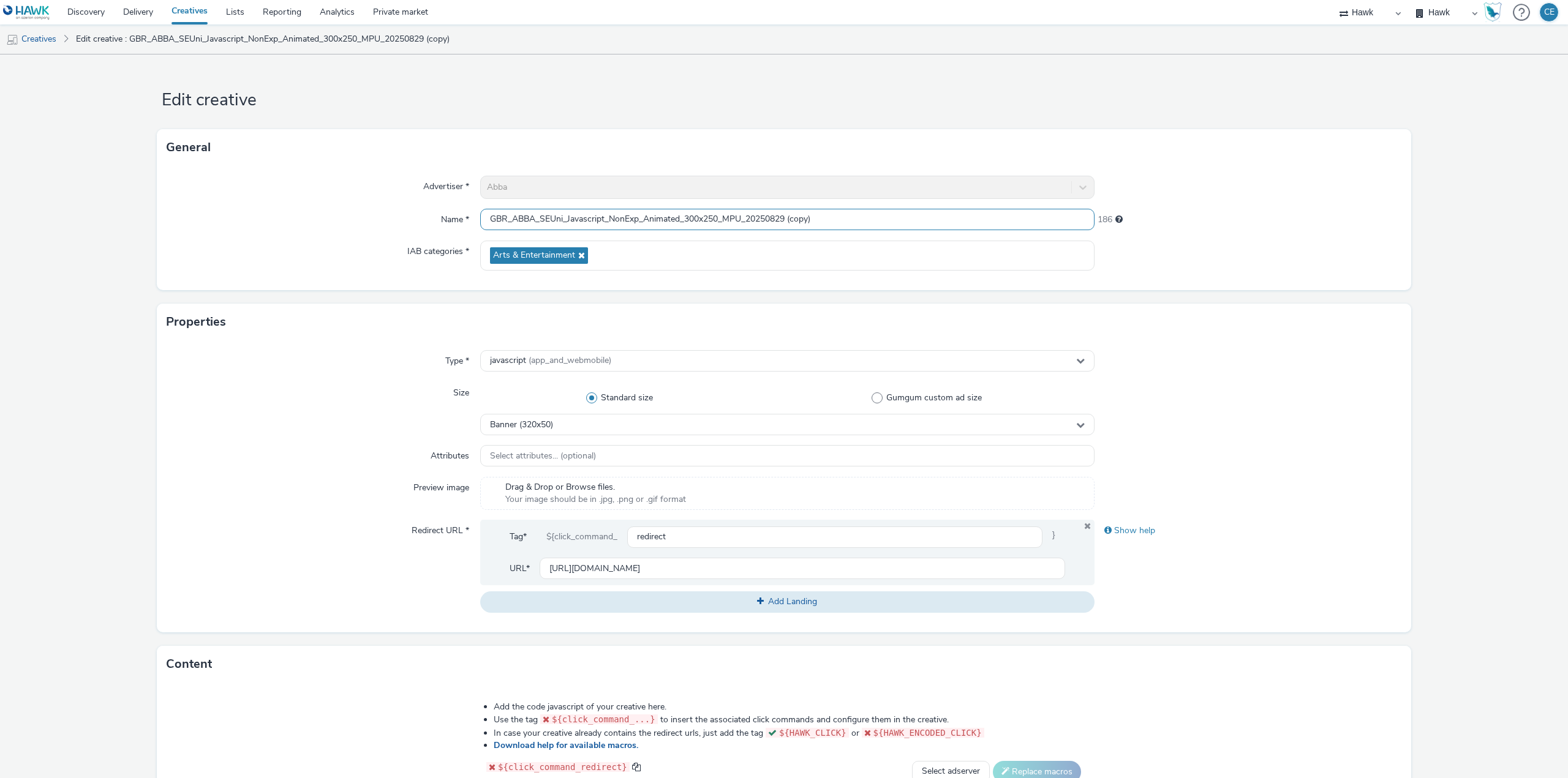
click at [707, 222] on input "GBR_ABBA_SEUni_Javascript_NonExp_Animated_300x250_MPU_20250829 (copy)" at bounding box center [787, 219] width 615 height 22
click at [691, 211] on input "GBR_ABBA_SEUni_Javascript_NonExp_Animated_300x50_MPU_20250829 (copy)" at bounding box center [787, 219] width 615 height 22
click at [695, 213] on input "GBR_ABBA_SEUni_Javascript_NonExp_Animated_300x50_MPU_20250829 (copy)" at bounding box center [787, 219] width 615 height 22
drag, startPoint x: 739, startPoint y: 217, endPoint x: 722, endPoint y: 212, distance: 17.7
click at [722, 212] on input "GBR_ABBA_SEUni_Javascript_NonExp_Animated_320x50_MPU_20250829 (copy)" at bounding box center [787, 219] width 615 height 22
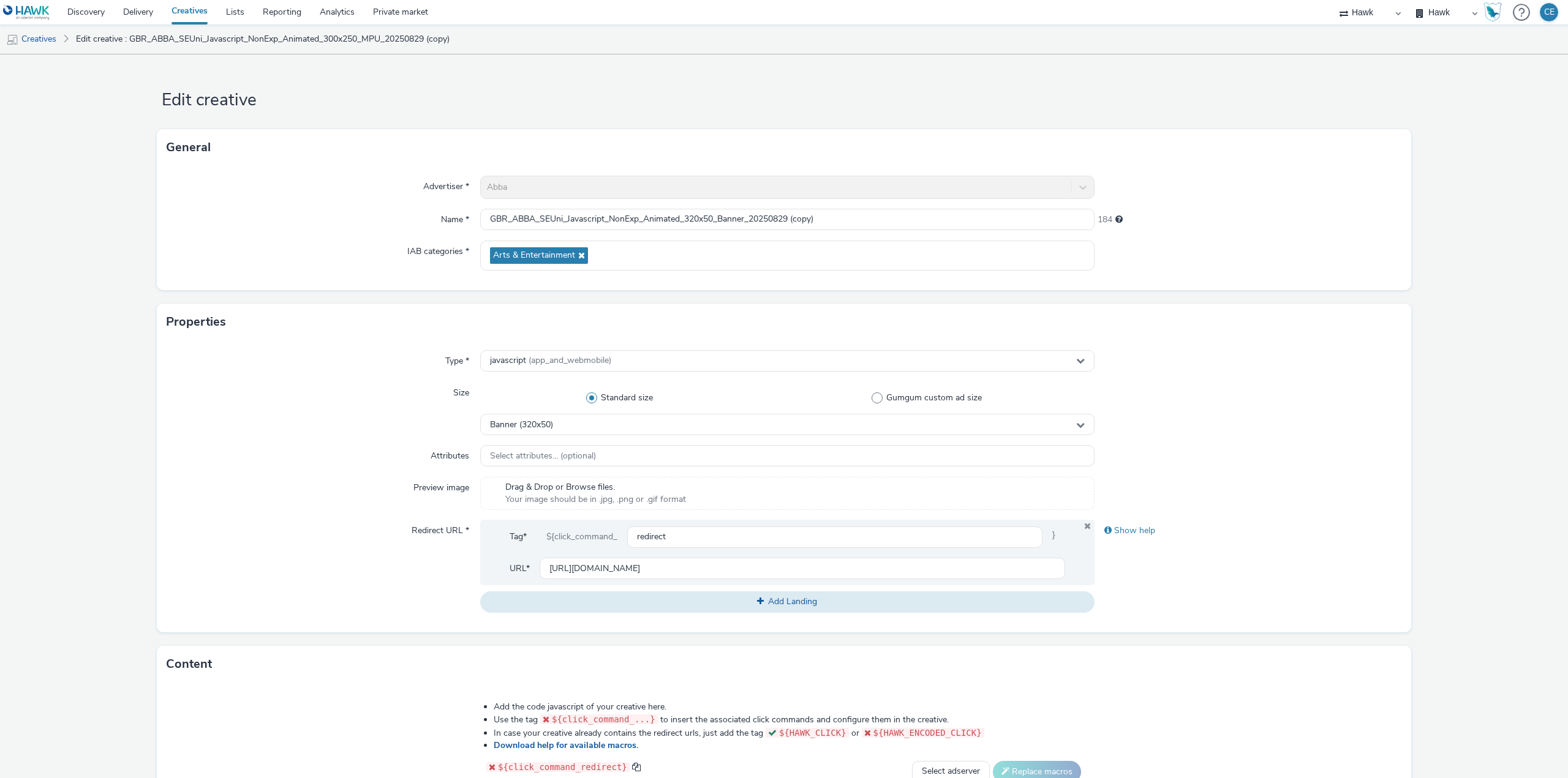
click at [825, 232] on div "Advertiser * Abba Name * GBR_ABBA_SEUni_Javascript_NonExp_Animated_320x50_Banne…" at bounding box center [784, 228] width 1255 height 124
click at [821, 219] on input "GBR_ABBA_SEUni_Javascript_NonExp_Animated_320x50_Banner_20250829 (copy)" at bounding box center [787, 219] width 615 height 22
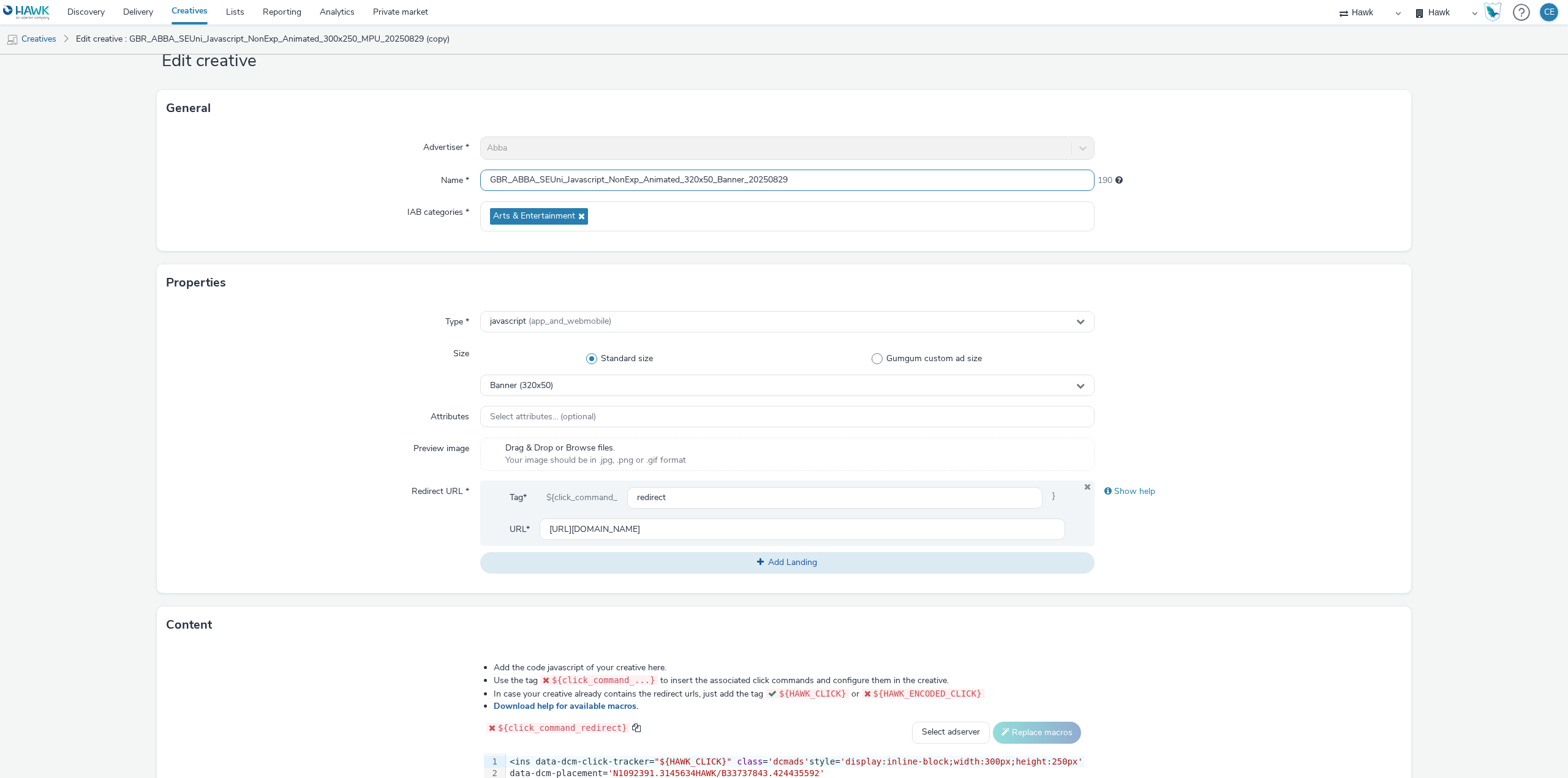
scroll to position [280, 0]
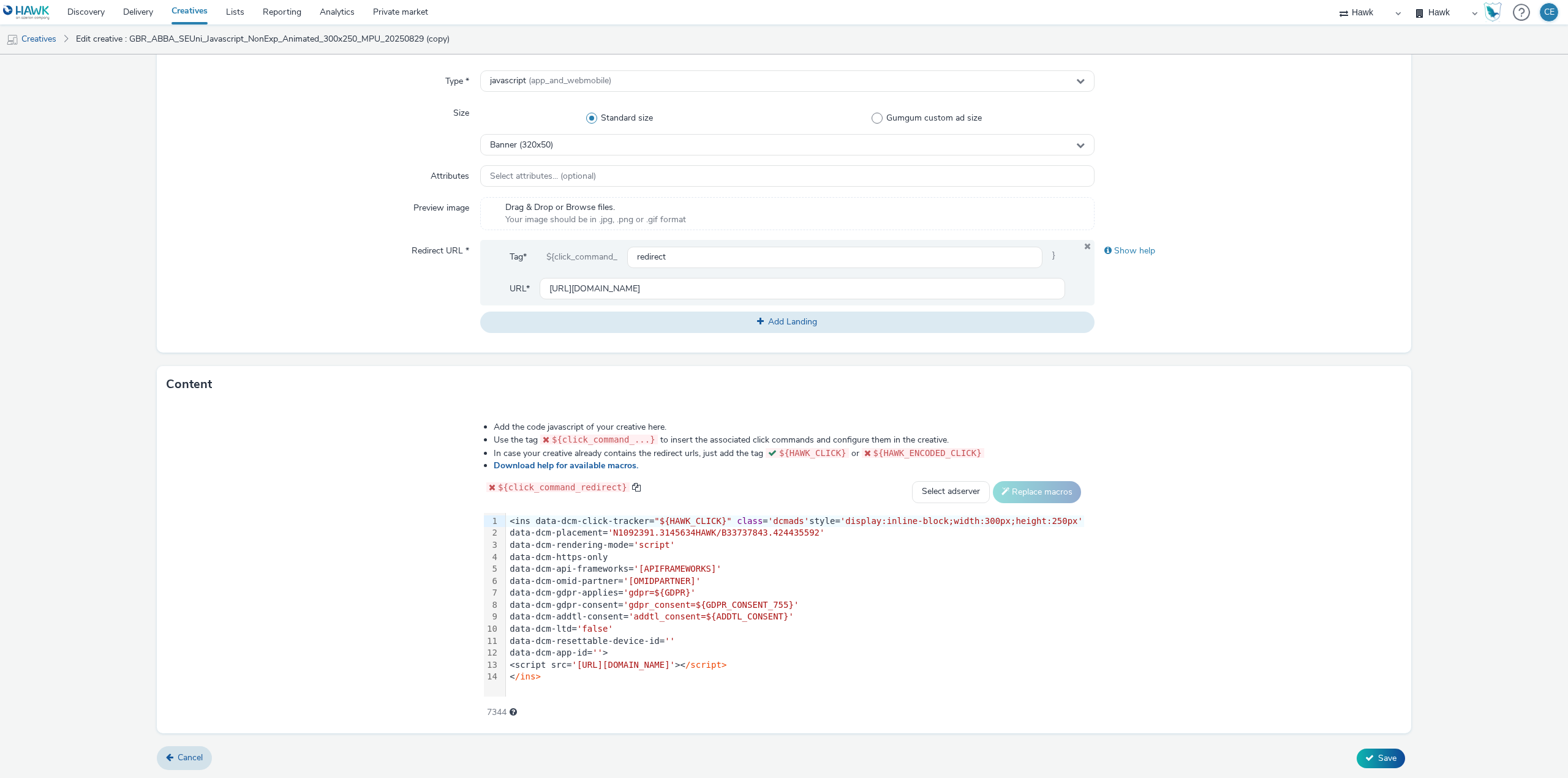
type input "GBR_ABBA_SEUni_Javascript_NonExp_Animated_320x50_Banner_20250829"
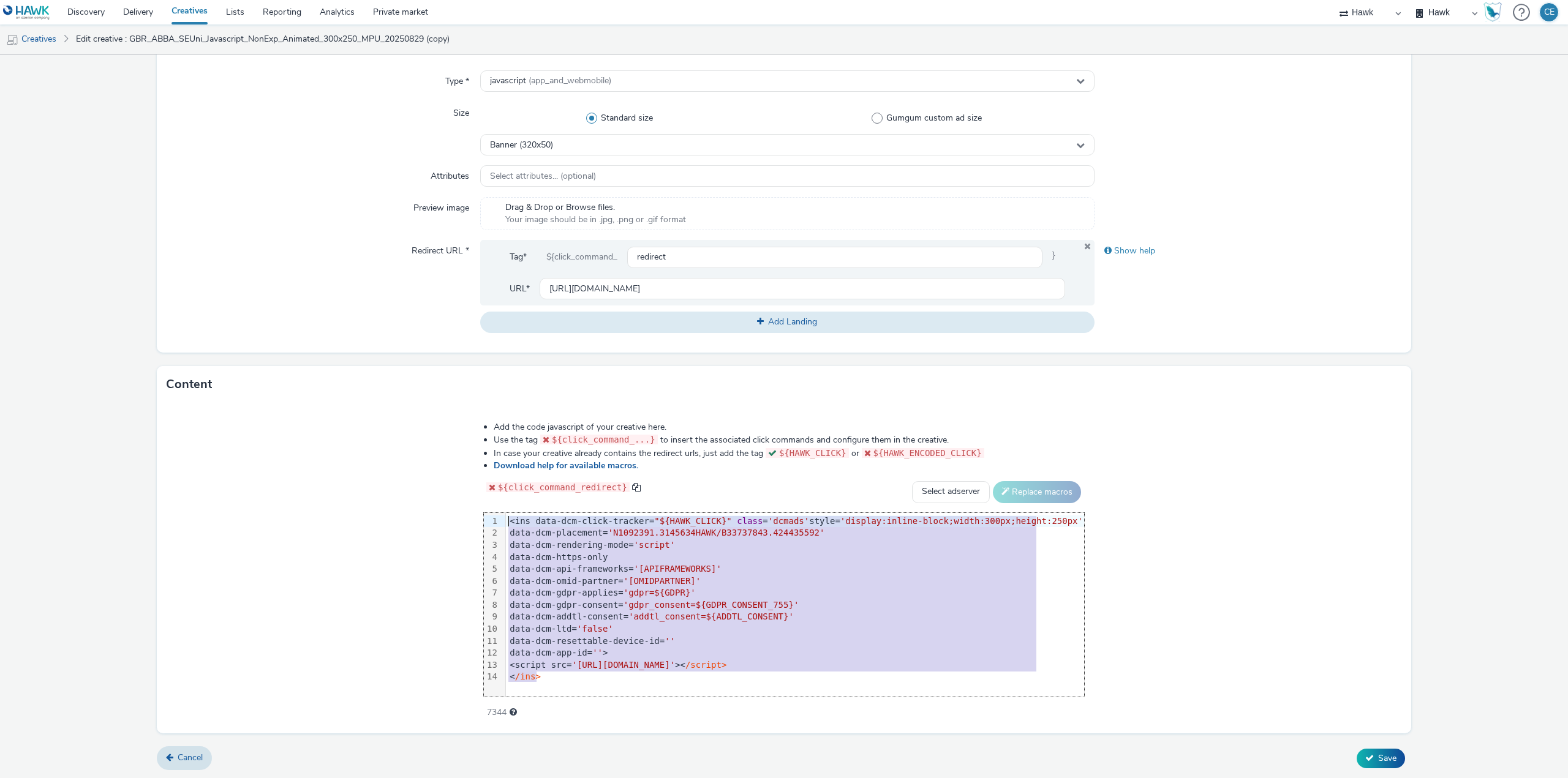
drag, startPoint x: 591, startPoint y: 671, endPoint x: 439, endPoint y: 471, distance: 251.2
click at [439, 471] on div "Add the code javascript of your creative here. Use the tag ${click_command_...}…" at bounding box center [784, 567] width 1255 height 330
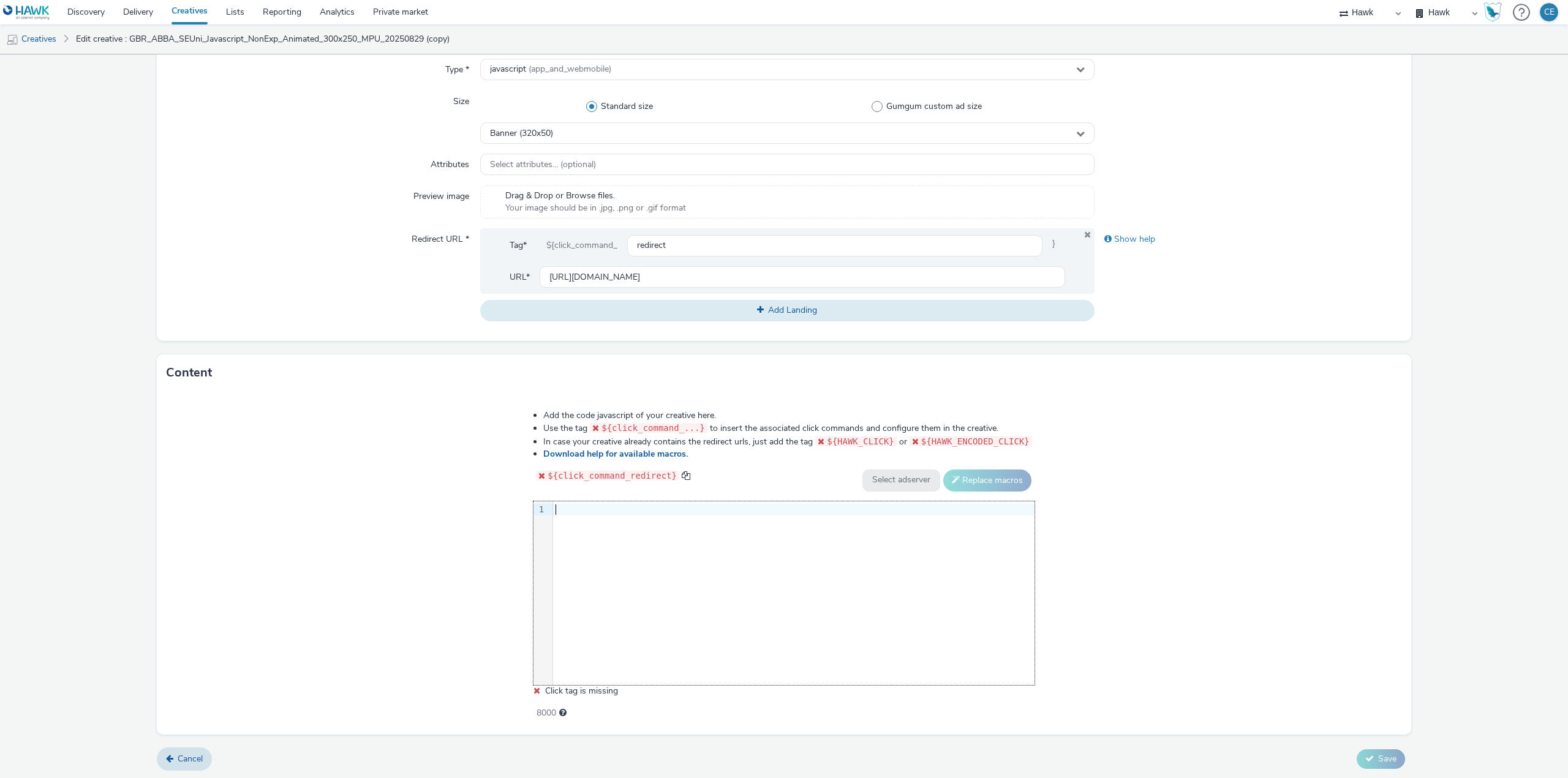
scroll to position [292, 0]
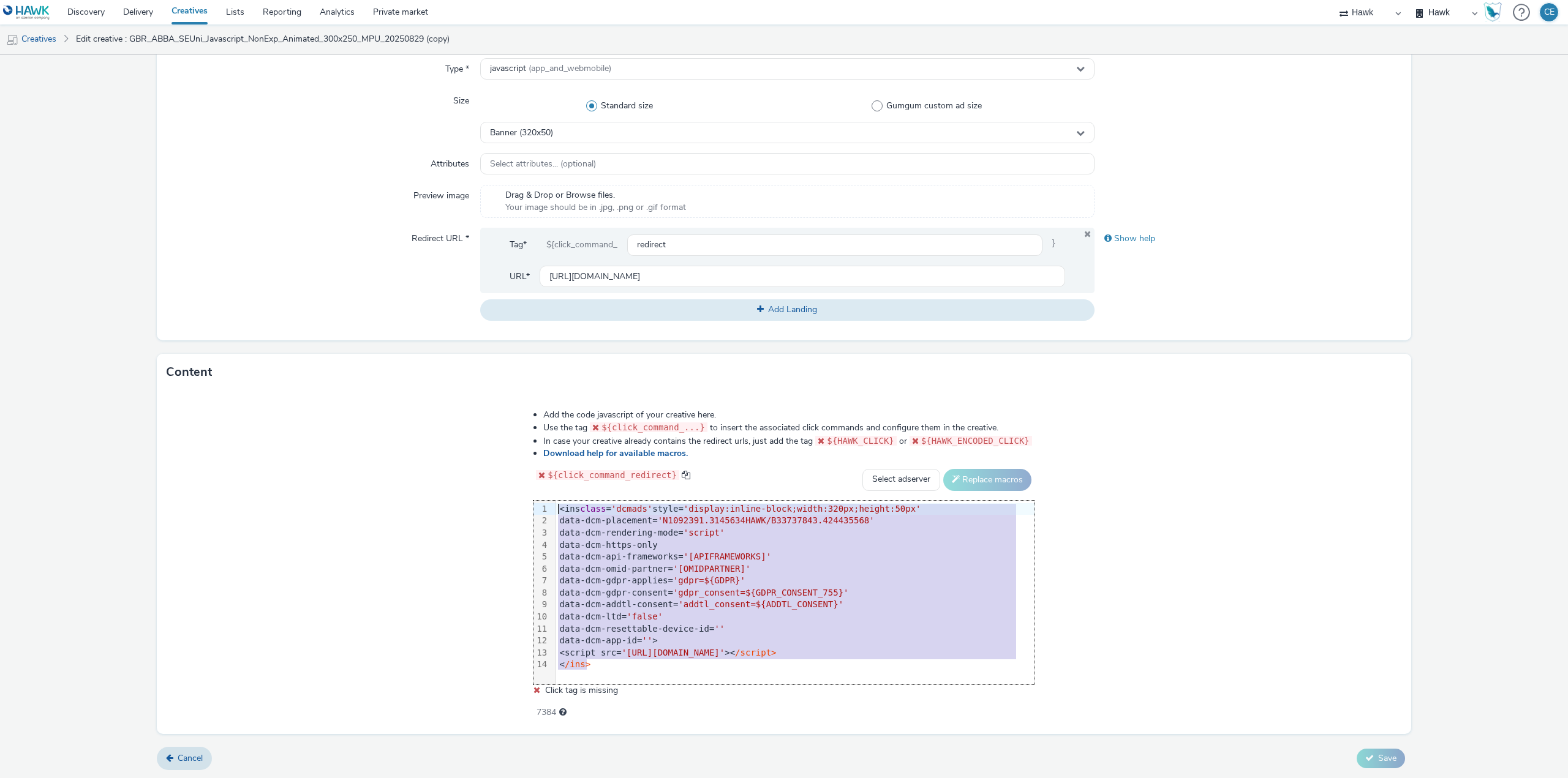
drag, startPoint x: 622, startPoint y: 674, endPoint x: 532, endPoint y: 496, distance: 199.5
click at [532, 496] on div "Add the code javascript of your creative here. Use the tag ${click_command_...}…" at bounding box center [784, 557] width 589 height 314
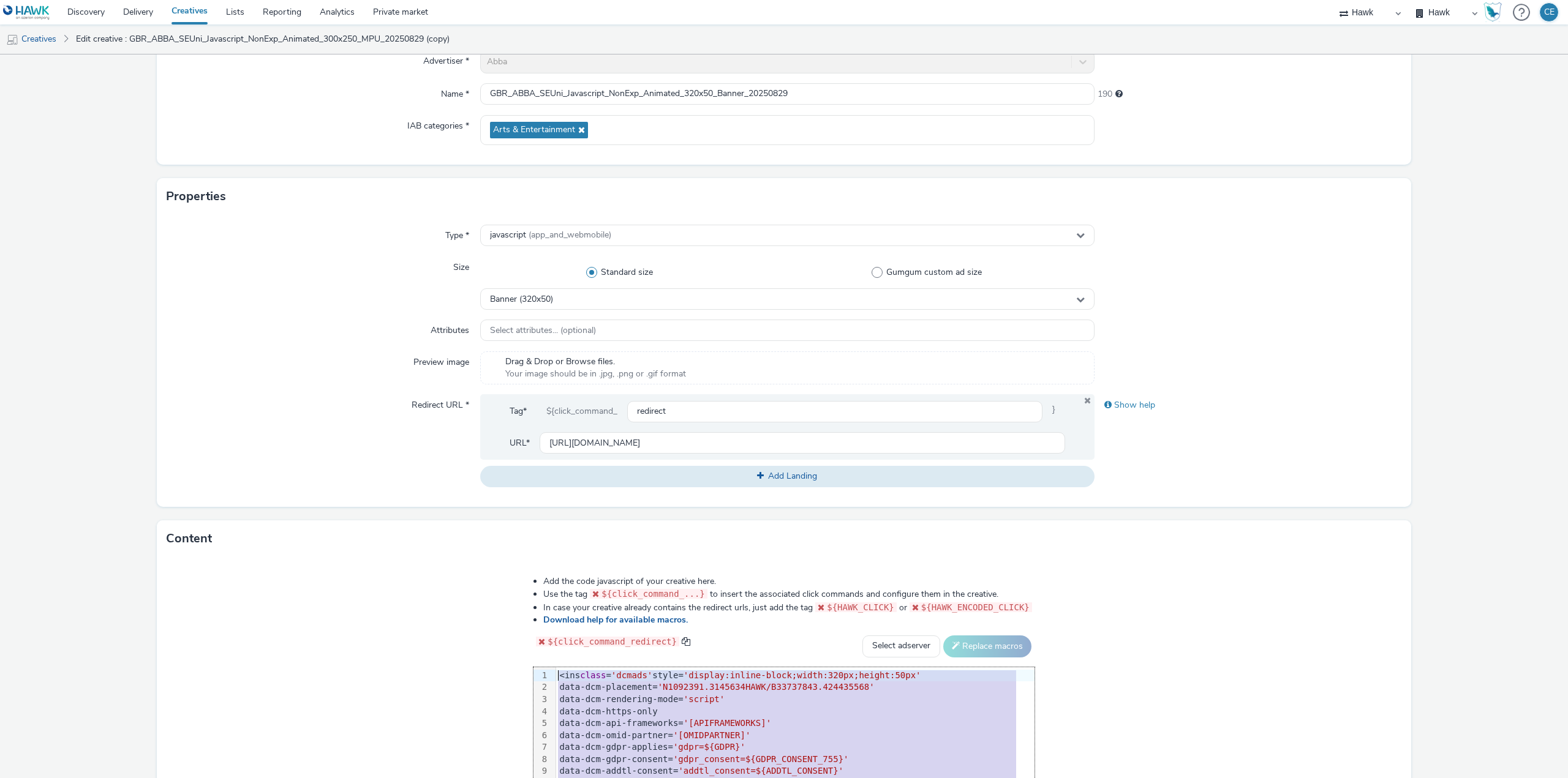
scroll to position [183, 0]
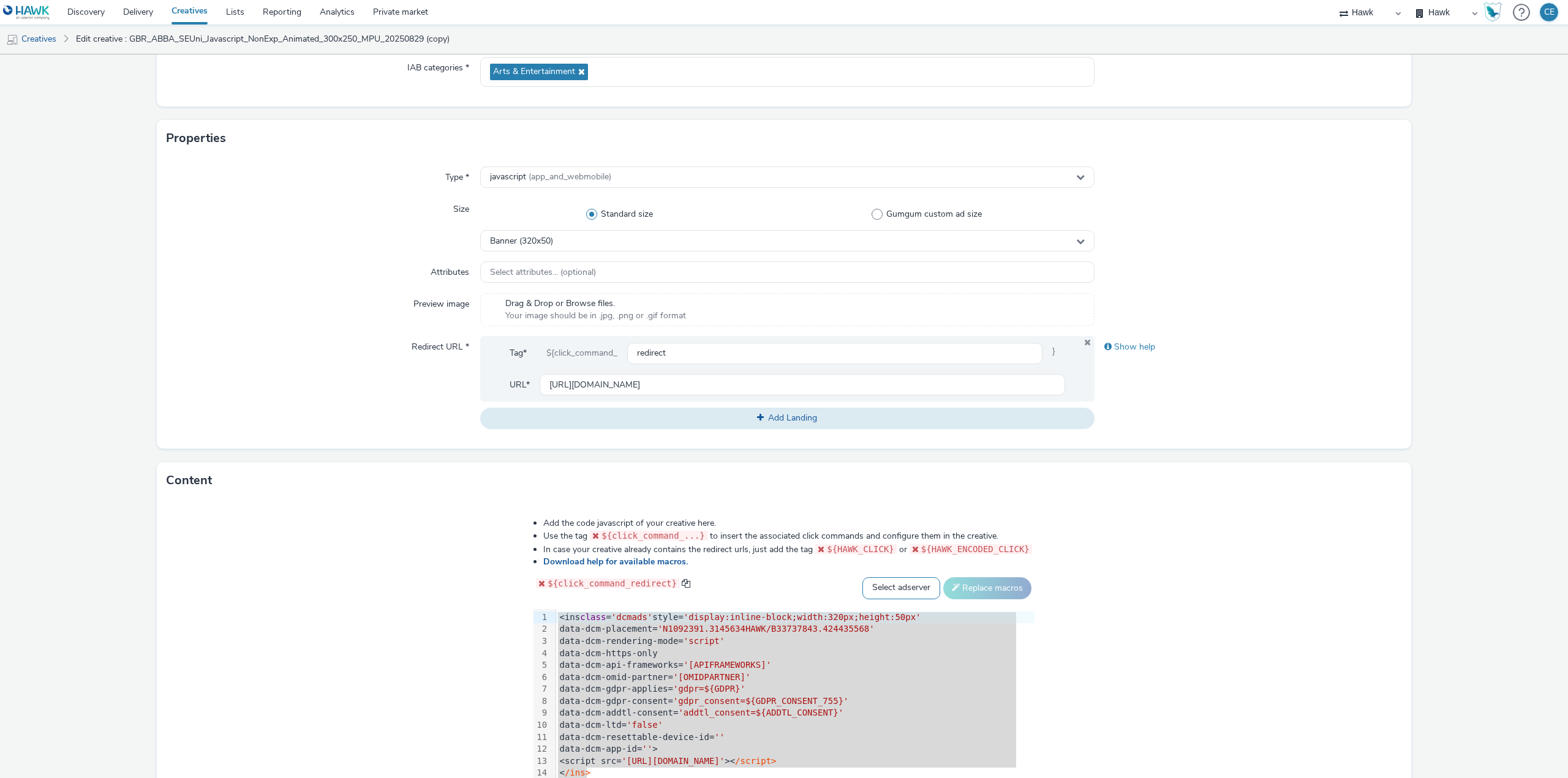
click at [890, 585] on select "Select adserver Sizmek DCM Adform Sting" at bounding box center [901, 588] width 78 height 22
select select "dcm"
click at [862, 577] on select "Select adserver Sizmek DCM Adform Sting" at bounding box center [901, 588] width 78 height 22
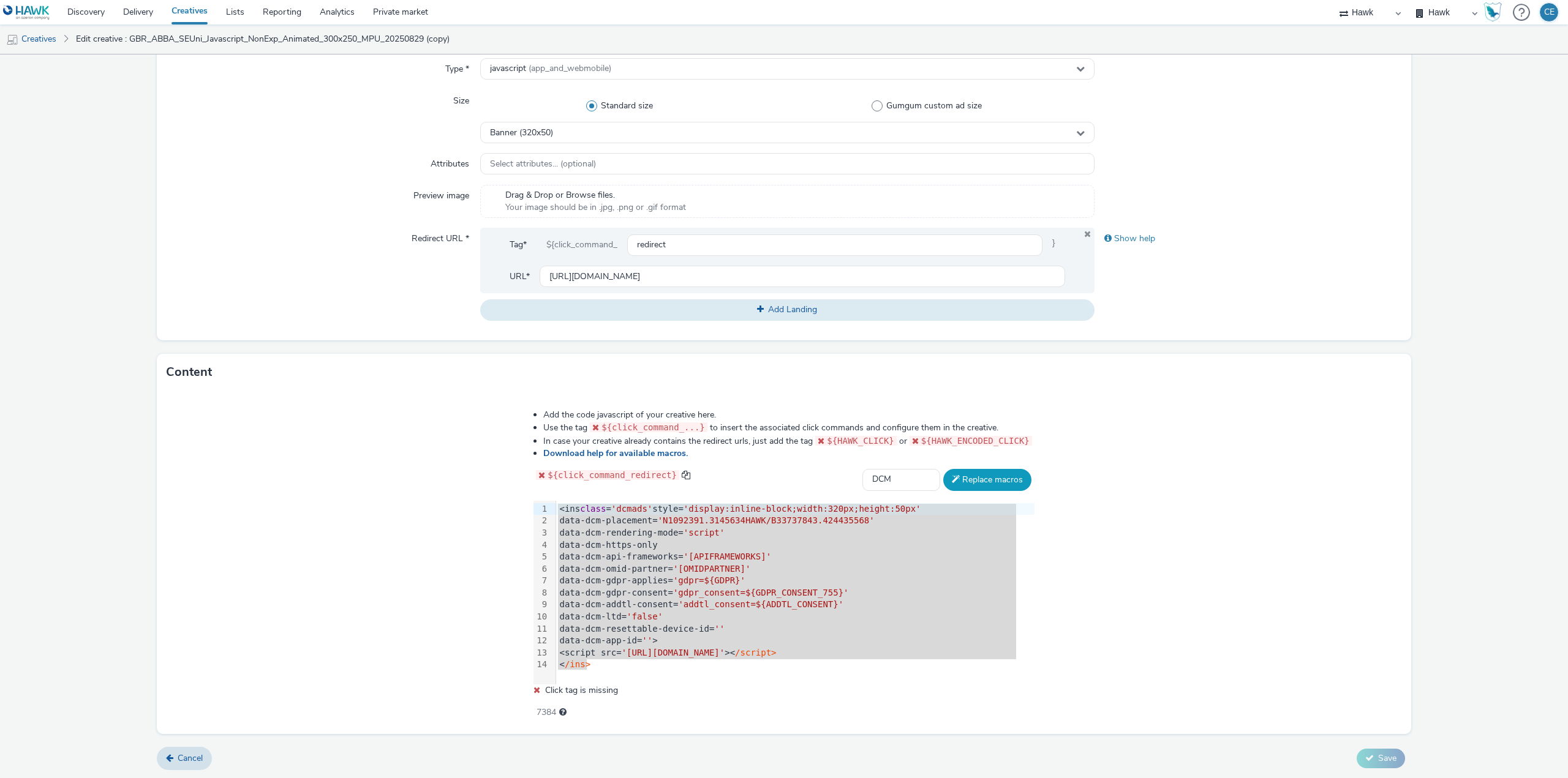
click at [993, 481] on button "Replace macros" at bounding box center [987, 480] width 88 height 22
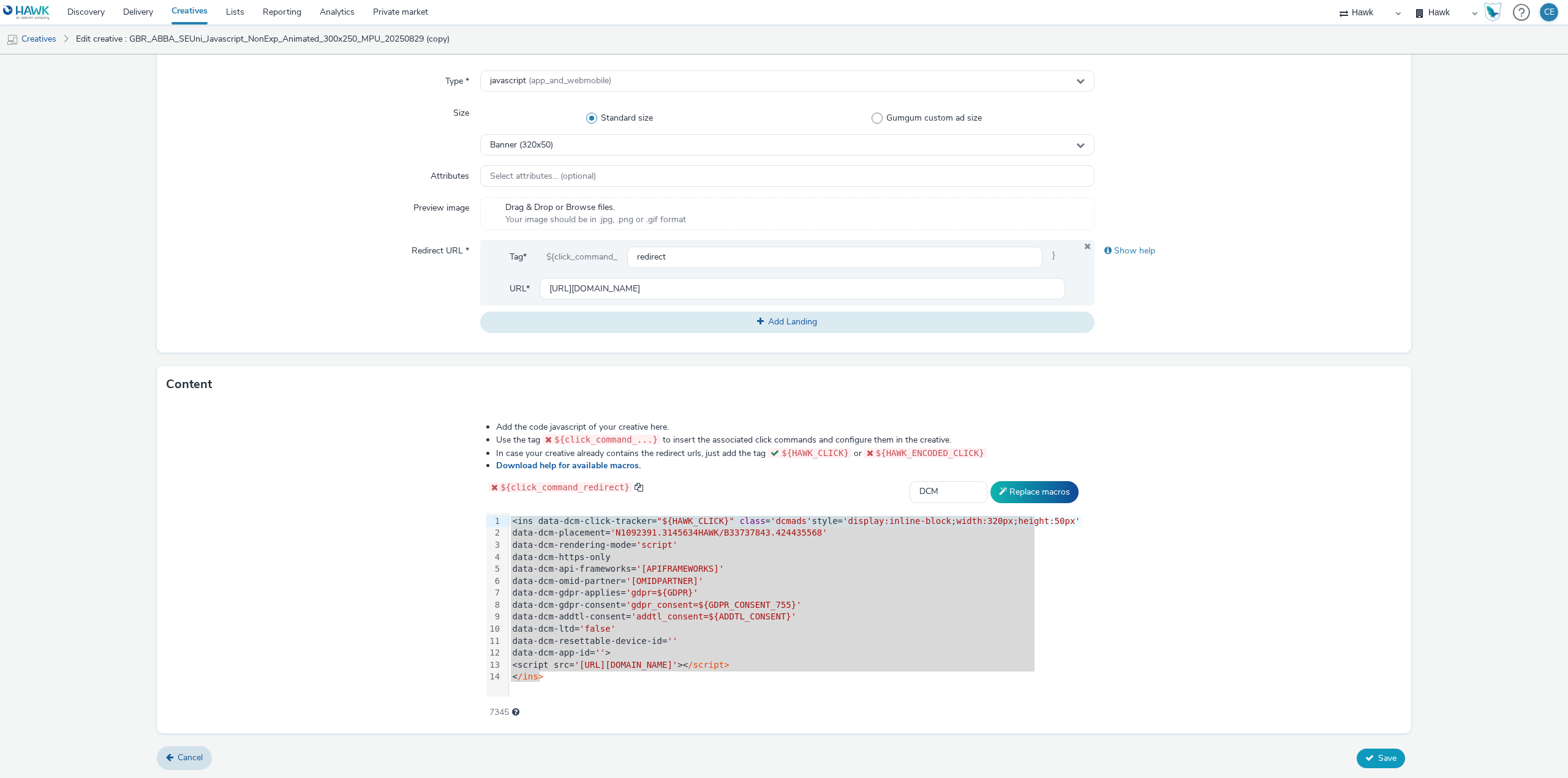
click at [1380, 749] on button "Save" at bounding box center [1381, 759] width 48 height 20
